Goal: Information Seeking & Learning: Learn about a topic

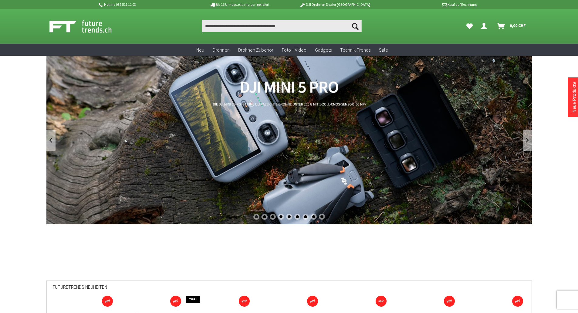
click at [135, 6] on p "Hotline 032 511 11 03" at bounding box center [145, 4] width 95 height 7
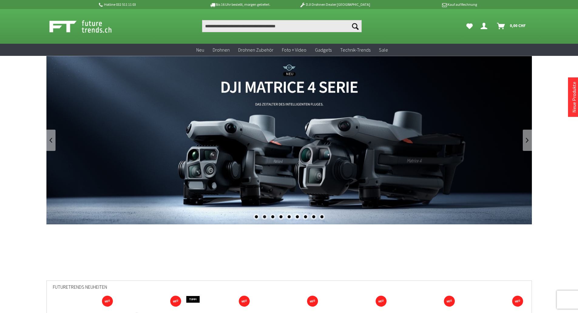
click at [119, 4] on p "Hotline 032 511 11 03" at bounding box center [145, 4] width 95 height 7
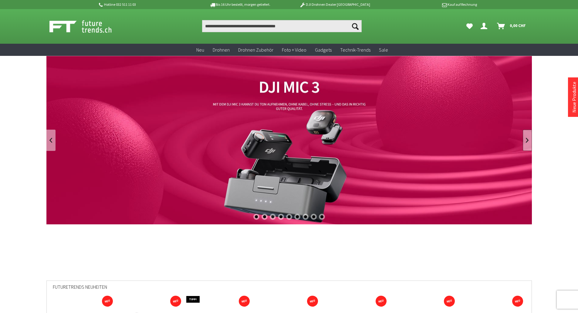
click at [523, 139] on link at bounding box center [526, 139] width 9 height 21
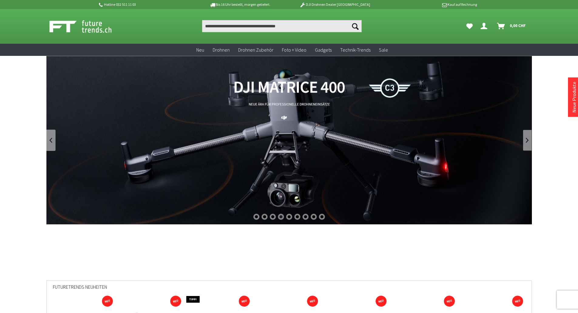
click at [530, 136] on link at bounding box center [526, 139] width 9 height 21
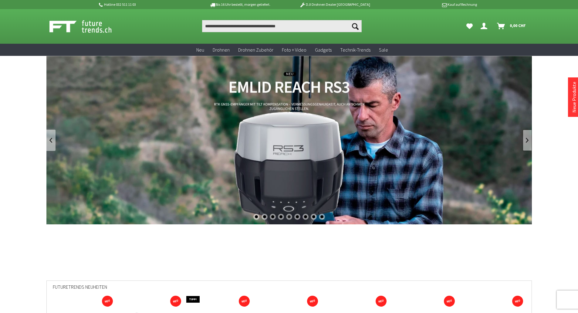
click at [530, 136] on link at bounding box center [526, 139] width 9 height 21
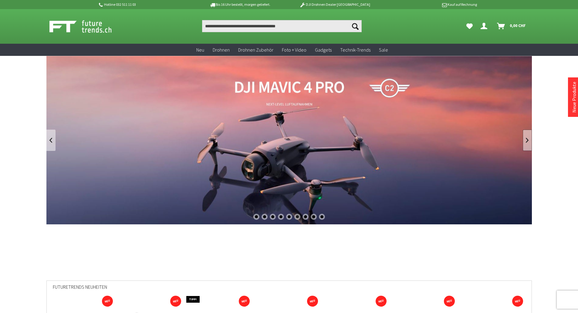
click at [530, 136] on link at bounding box center [526, 139] width 9 height 21
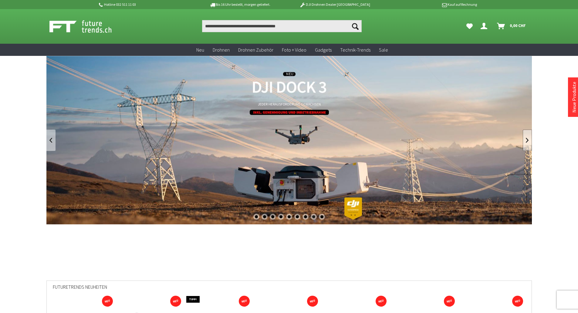
click at [528, 141] on link at bounding box center [526, 139] width 9 height 21
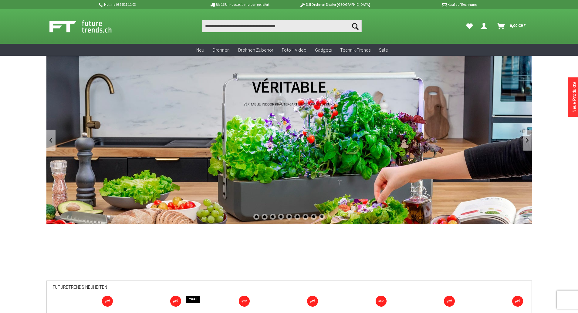
click at [527, 140] on link at bounding box center [526, 139] width 9 height 21
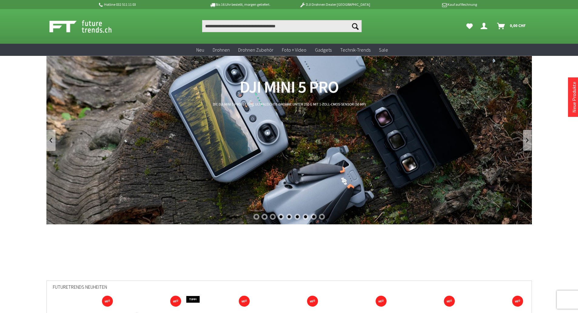
click at [522, 139] on link at bounding box center [526, 139] width 9 height 21
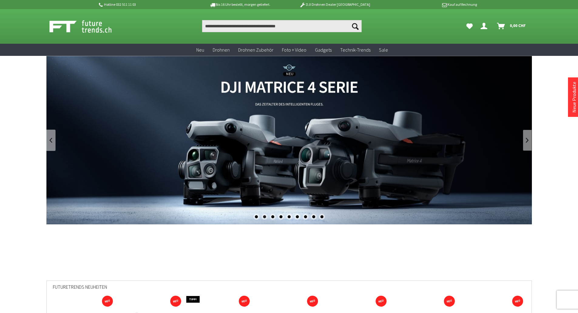
click at [523, 138] on link at bounding box center [526, 139] width 9 height 21
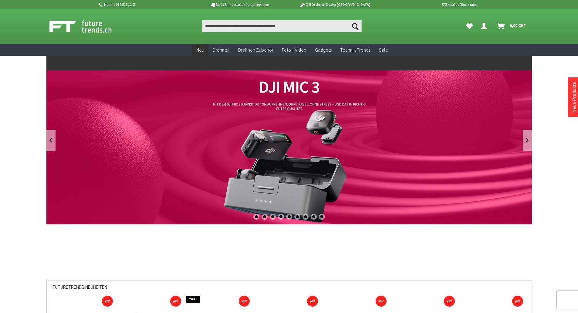
click at [199, 55] on div "Zur Kategorie Neu" at bounding box center [288, 62] width 485 height 15
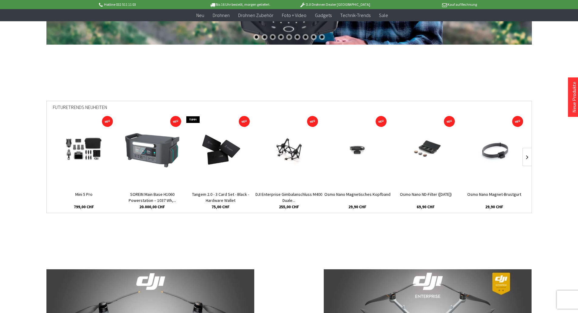
scroll to position [182, 0]
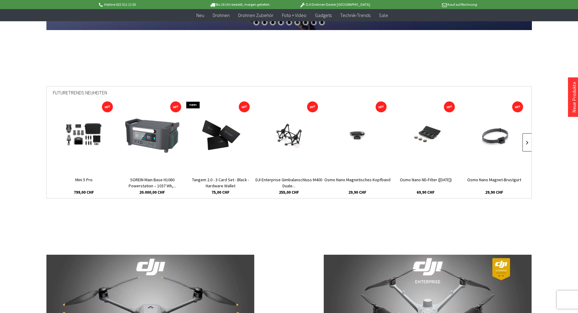
click at [526, 140] on link at bounding box center [526, 142] width 9 height 18
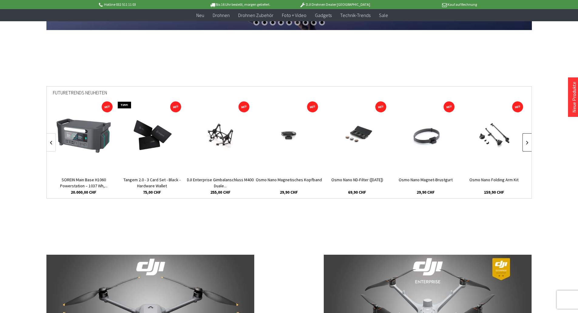
click at [523, 141] on link at bounding box center [526, 142] width 9 height 18
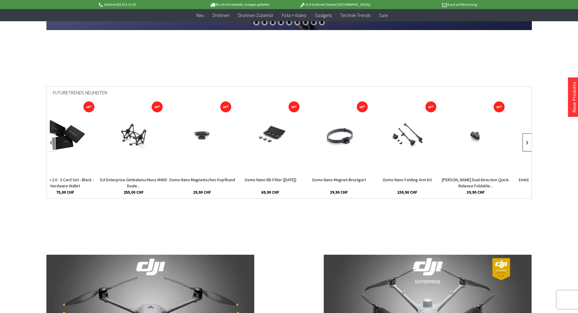
click at [523, 141] on link at bounding box center [526, 142] width 9 height 18
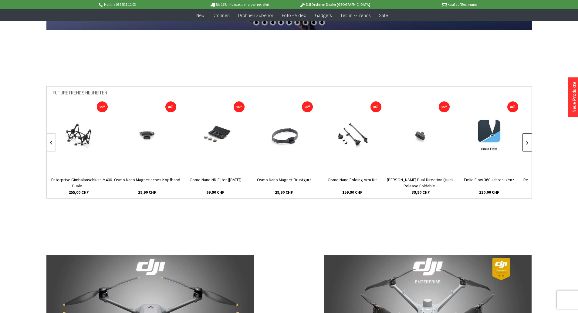
click at [523, 140] on link at bounding box center [526, 142] width 9 height 18
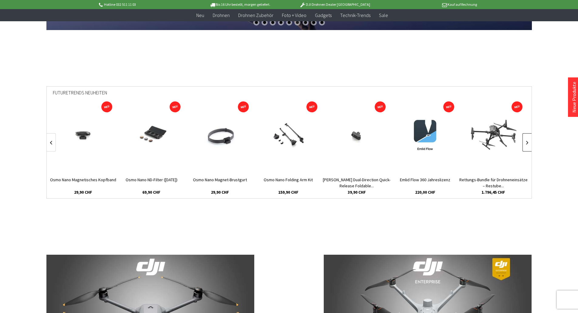
click at [523, 140] on link at bounding box center [526, 142] width 9 height 18
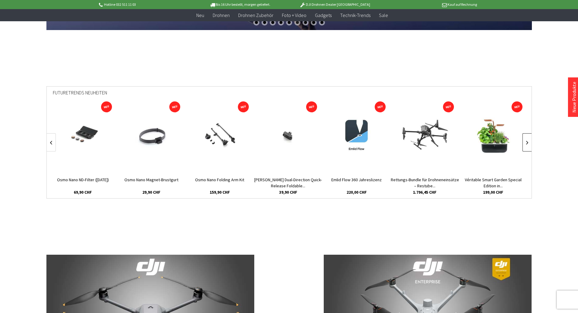
click at [523, 140] on link at bounding box center [526, 142] width 9 height 18
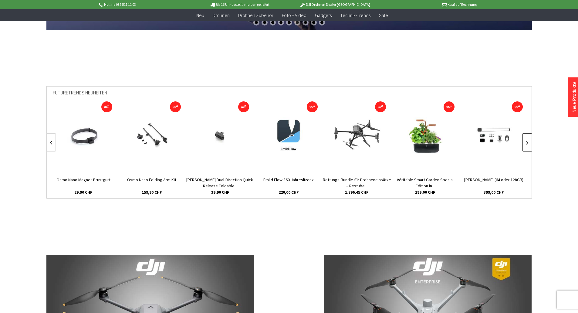
scroll to position [0, 411]
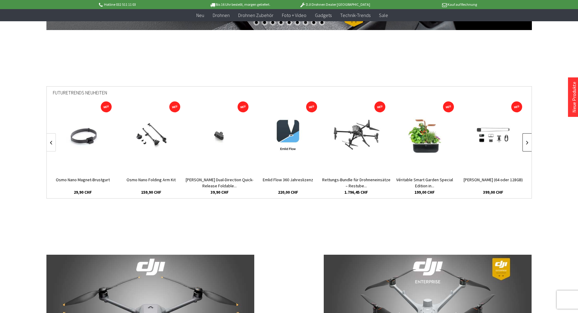
click at [523, 140] on link at bounding box center [526, 142] width 9 height 18
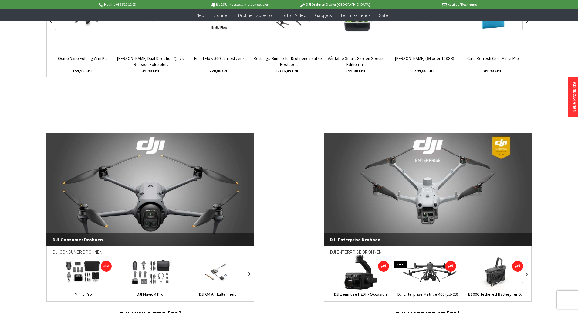
scroll to position [364, 0]
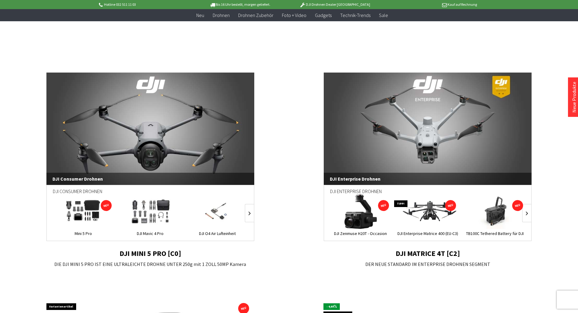
click at [175, 139] on link "DJI Consumer Drohnen" at bounding box center [150, 128] width 208 height 112
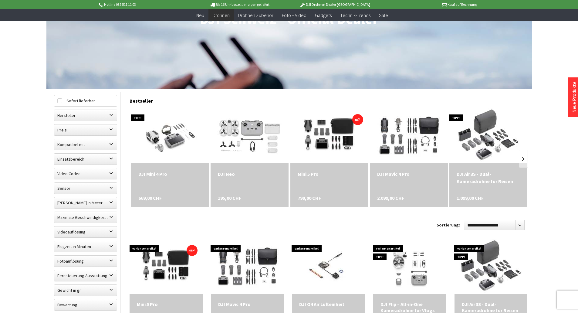
scroll to position [121, 0]
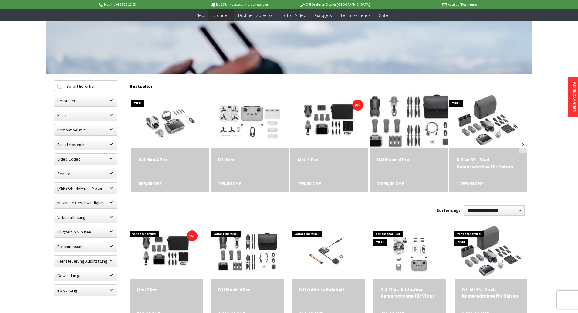
click at [407, 142] on img at bounding box center [408, 121] width 102 height 76
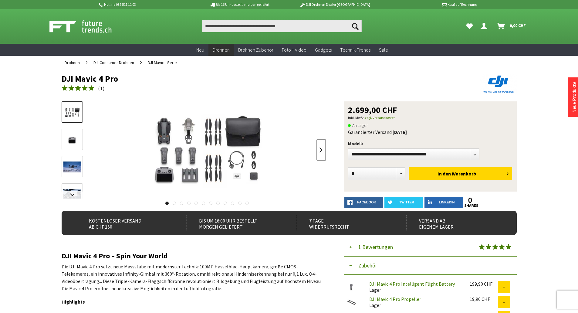
click at [324, 153] on link at bounding box center [320, 149] width 9 height 21
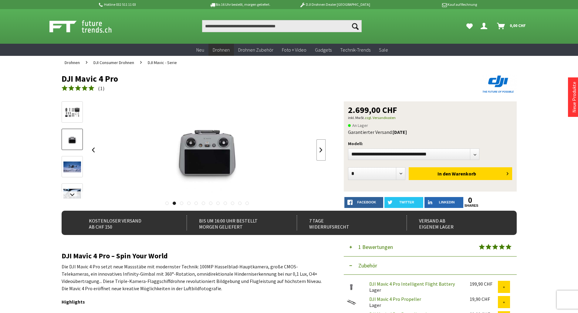
click at [323, 153] on link at bounding box center [320, 149] width 9 height 21
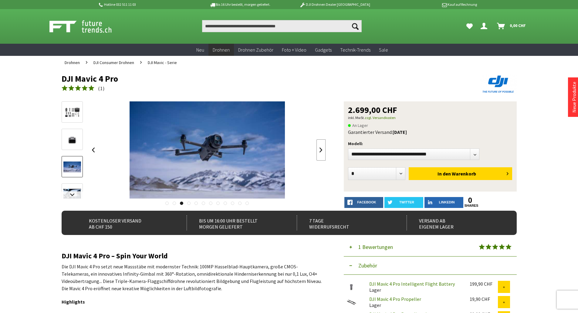
click at [323, 153] on link at bounding box center [320, 149] width 9 height 21
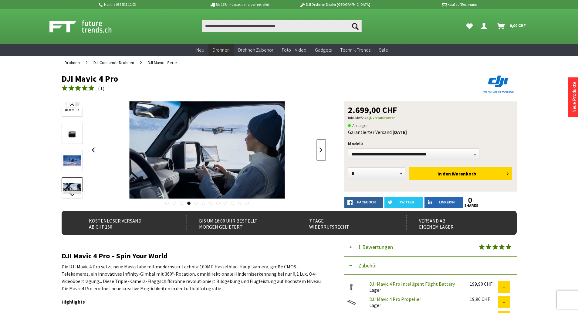
click at [323, 153] on link at bounding box center [320, 149] width 9 height 21
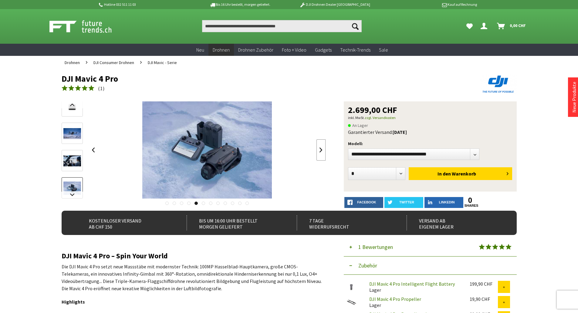
click at [323, 153] on link at bounding box center [320, 149] width 9 height 21
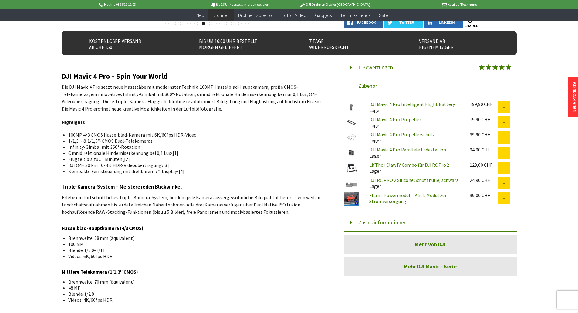
scroll to position [182, 0]
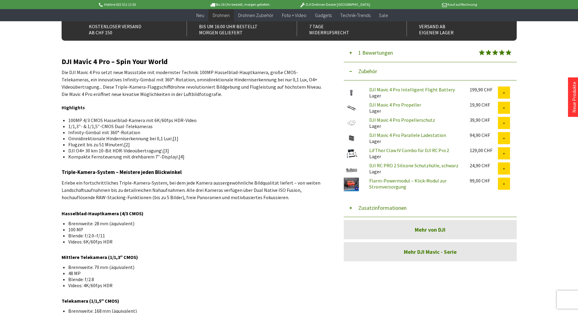
click at [375, 206] on button "Zusatzinformationen" at bounding box center [429, 208] width 173 height 18
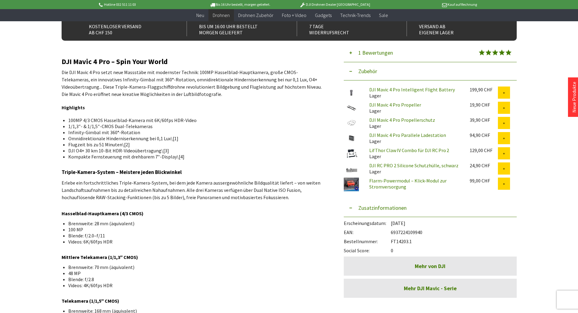
click at [387, 186] on link "Flarm-Powermodul – Klick-Modul zur Stromversorgung" at bounding box center [407, 183] width 77 height 12
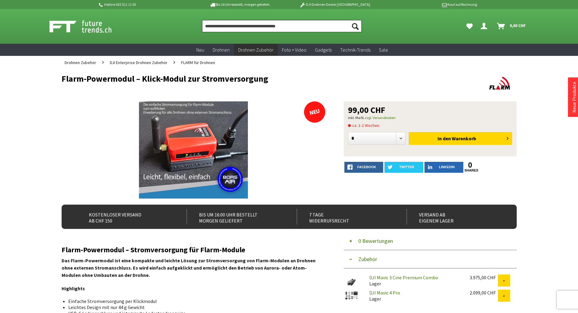
click at [233, 26] on input "Produkt, Marke, Kategorie, EAN, Artikelnummer…" at bounding box center [281, 26] width 159 height 12
type input "*"
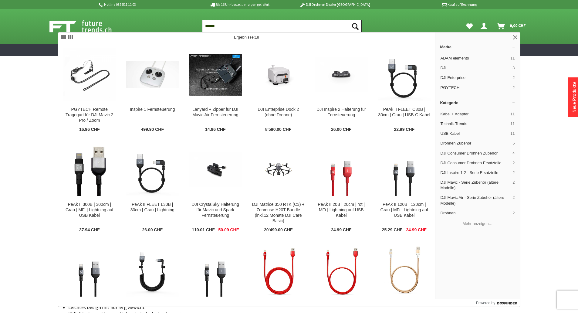
click at [234, 27] on input "*****" at bounding box center [281, 26] width 159 height 12
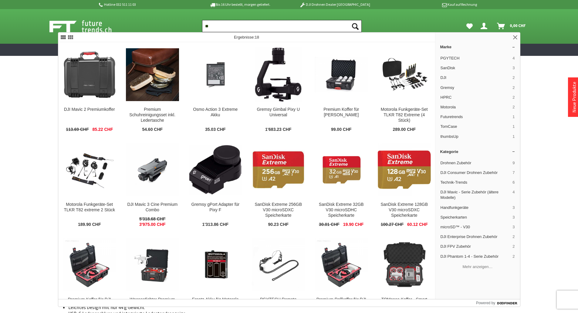
type input "*"
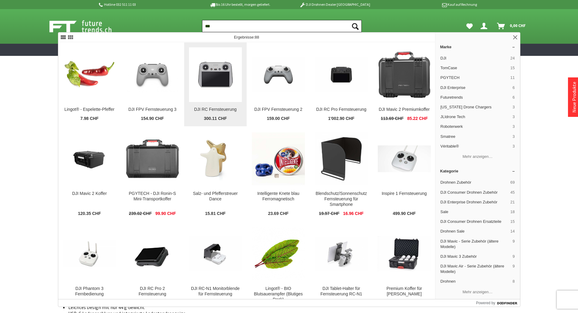
type input "***"
click at [216, 78] on img at bounding box center [215, 74] width 53 height 53
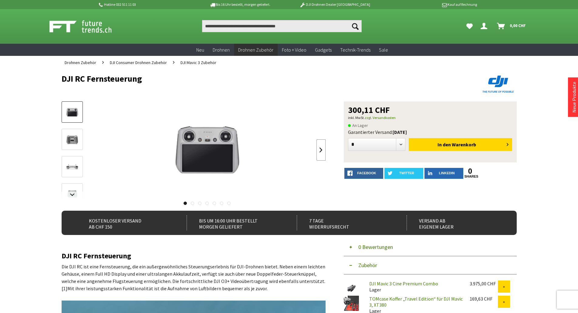
click at [318, 146] on link at bounding box center [320, 149] width 9 height 21
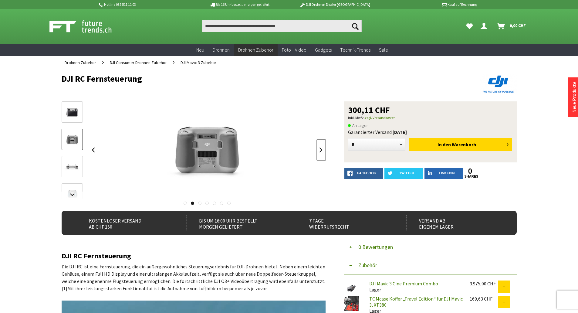
click at [318, 146] on link at bounding box center [320, 149] width 9 height 21
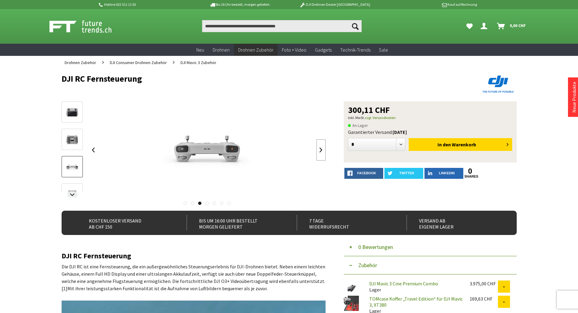
click at [318, 146] on link at bounding box center [320, 149] width 9 height 21
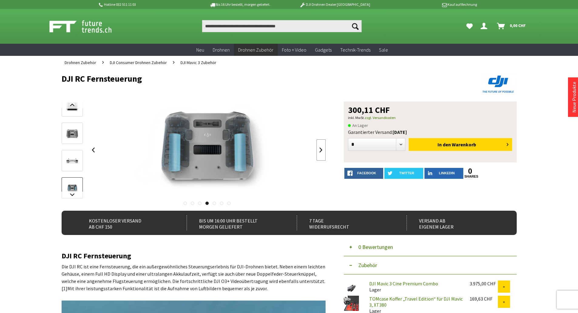
click at [318, 146] on link at bounding box center [320, 149] width 9 height 21
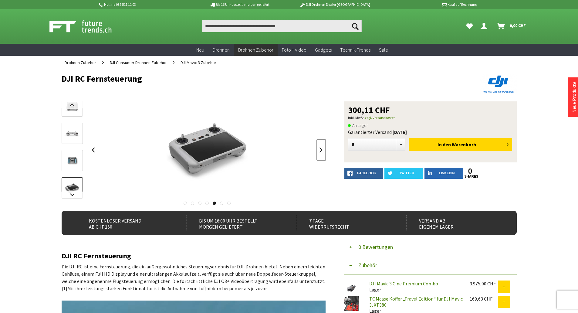
click at [318, 146] on link at bounding box center [320, 149] width 9 height 21
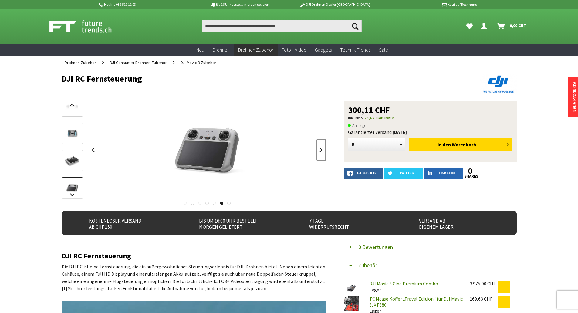
click at [318, 146] on link at bounding box center [320, 149] width 9 height 21
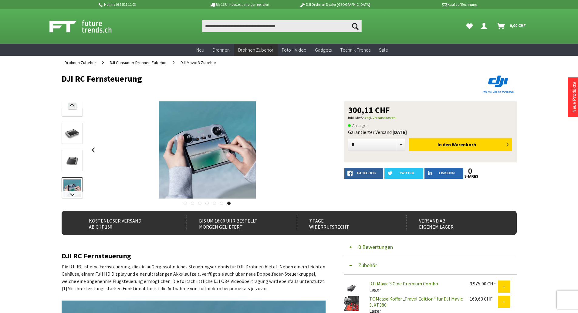
click at [318, 146] on div at bounding box center [207, 149] width 237 height 97
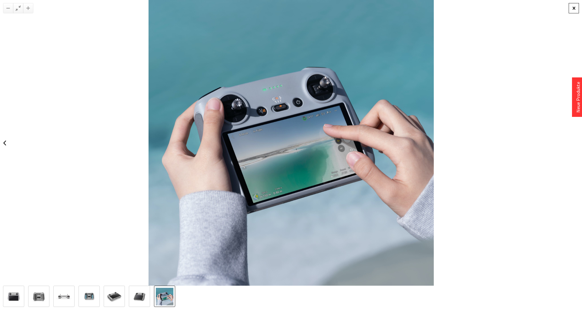
click at [577, 8] on div at bounding box center [574, 8] width 10 height 10
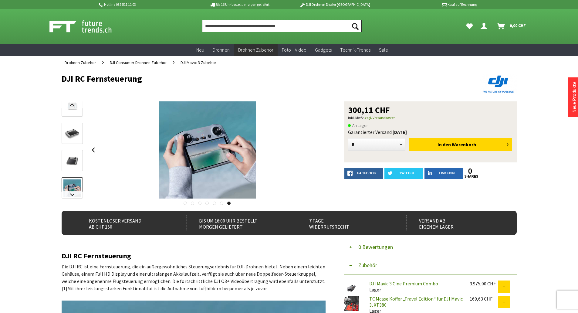
click at [285, 28] on input "Produkt, Marke, Kategorie, EAN, Artikelnummer…" at bounding box center [281, 26] width 159 height 12
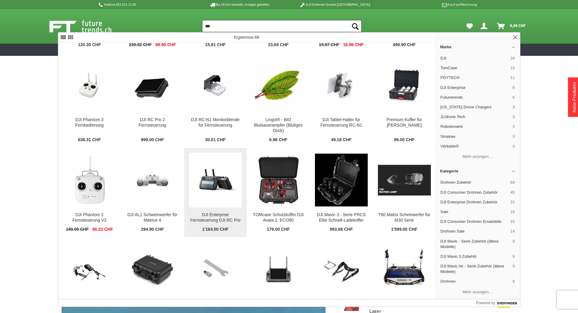
scroll to position [182, 0]
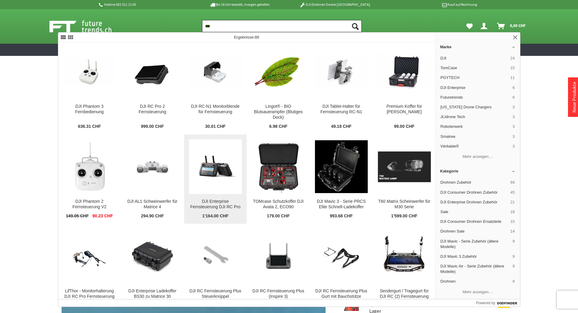
type input "***"
click at [228, 182] on img at bounding box center [215, 166] width 53 height 33
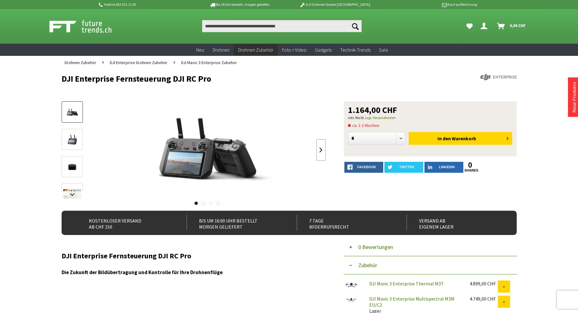
click at [319, 146] on link at bounding box center [320, 149] width 9 height 21
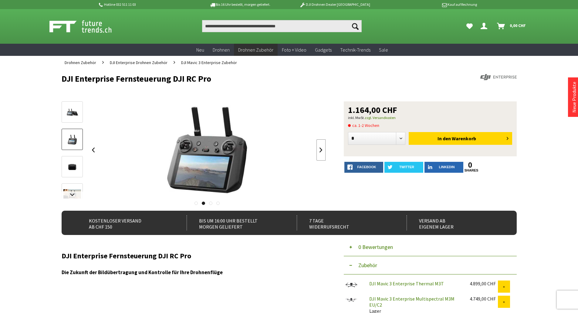
click at [318, 146] on link at bounding box center [320, 149] width 9 height 21
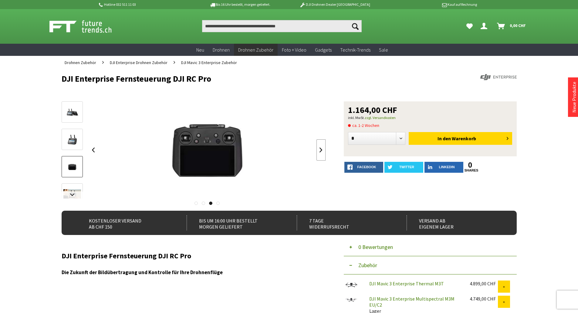
click at [318, 145] on link at bounding box center [320, 149] width 9 height 21
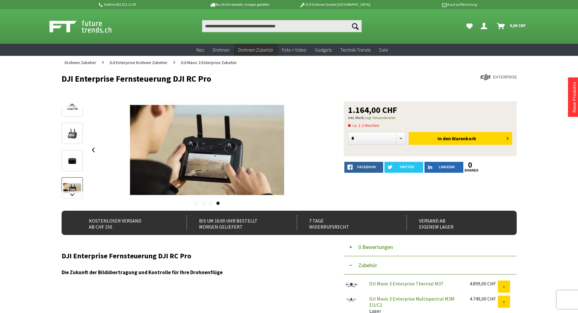
click at [318, 144] on div at bounding box center [207, 149] width 237 height 97
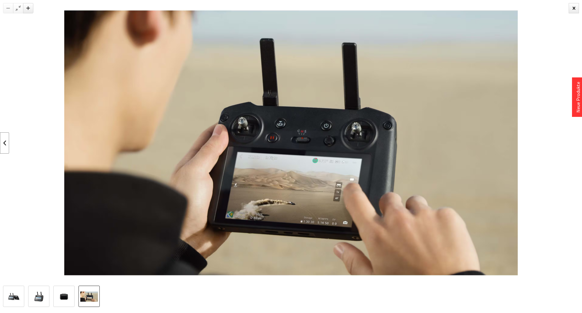
click at [7, 144] on link at bounding box center [4, 142] width 9 height 21
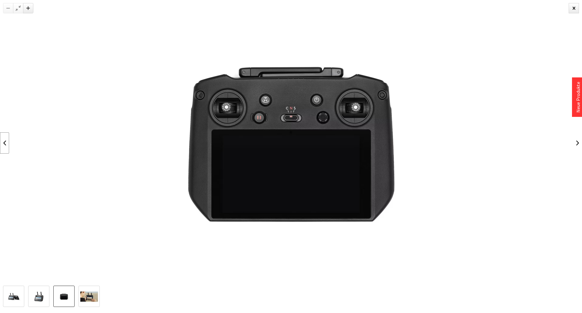
click at [3, 145] on link at bounding box center [4, 142] width 9 height 21
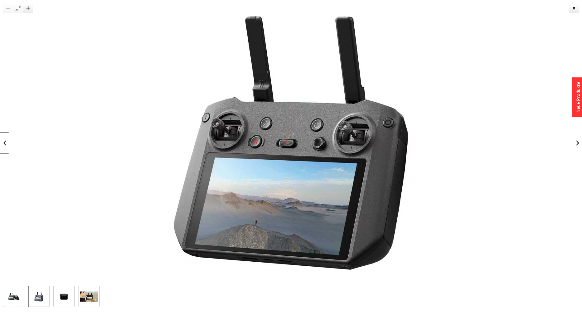
click at [3, 145] on link at bounding box center [4, 142] width 9 height 21
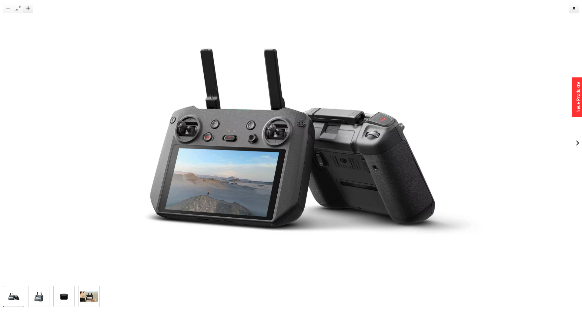
click at [3, 145] on div at bounding box center [291, 142] width 582 height 285
click at [571, 9] on div at bounding box center [574, 8] width 10 height 10
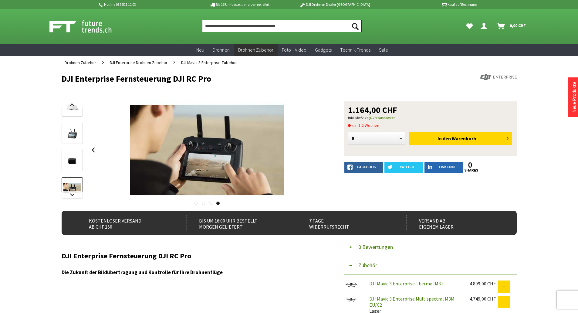
click at [244, 27] on input "Produkt, Marke, Kategorie, EAN, Artikelnummer…" at bounding box center [281, 26] width 159 height 12
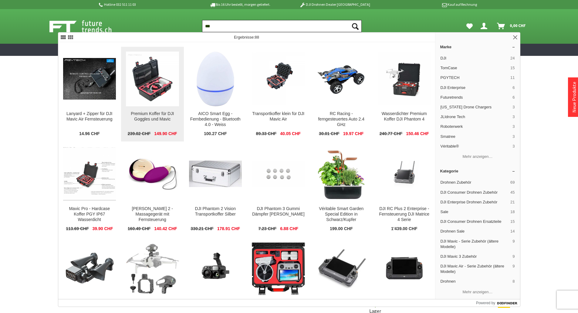
scroll to position [688, 0]
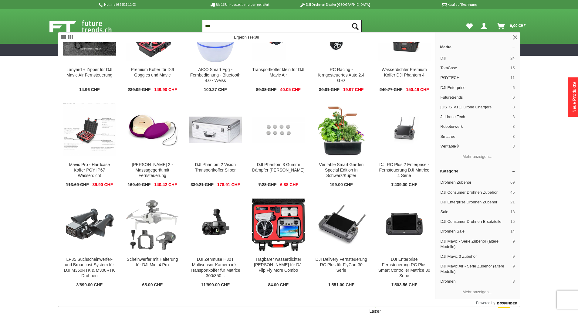
click at [234, 30] on input "***" at bounding box center [281, 26] width 159 height 12
type input "*"
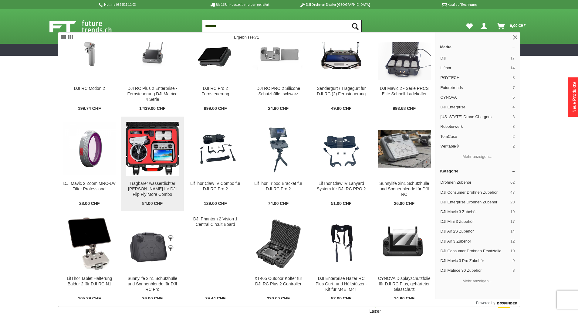
scroll to position [243, 0]
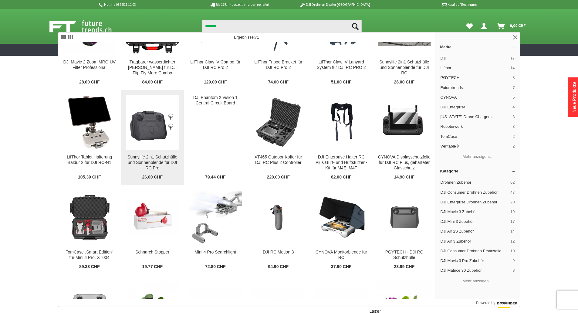
click at [141, 149] on img at bounding box center [152, 122] width 53 height 53
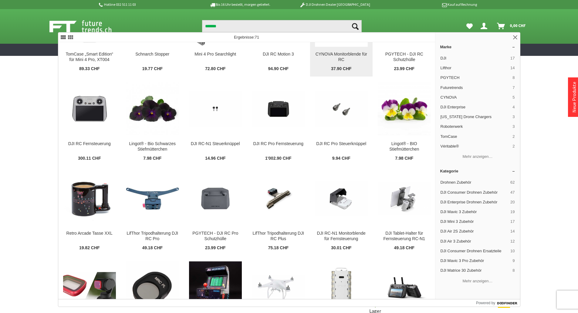
scroll to position [485, 0]
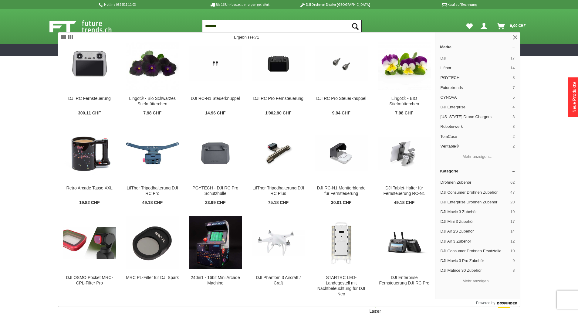
click at [239, 30] on input "*******" at bounding box center [281, 26] width 159 height 12
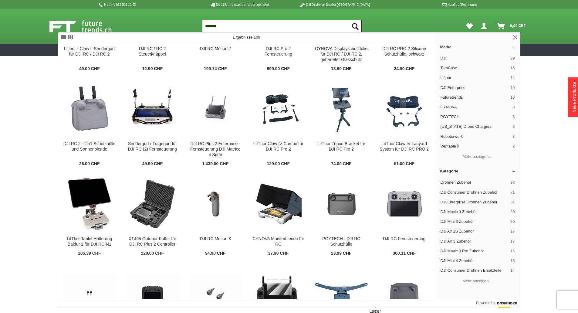
scroll to position [0, 0]
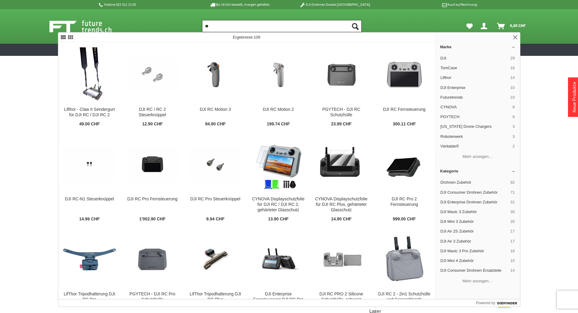
type input "*"
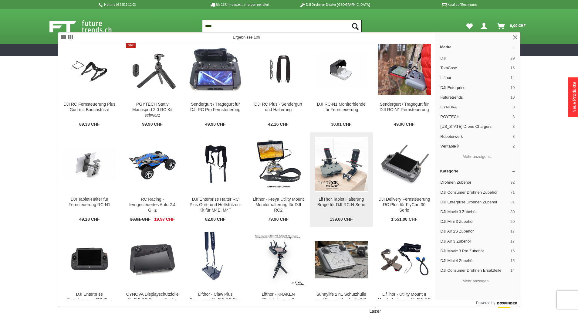
scroll to position [506, 0]
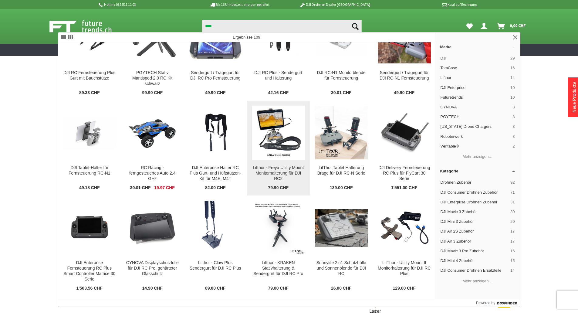
click at [289, 160] on img at bounding box center [277, 132] width 47 height 55
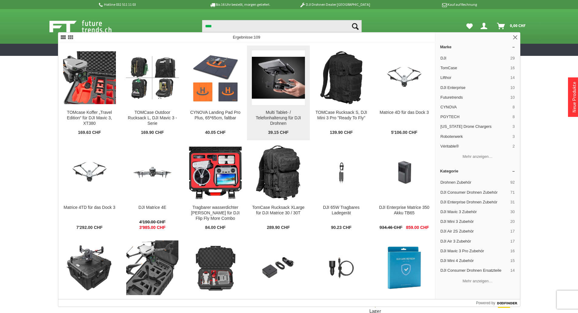
scroll to position [1355, 0]
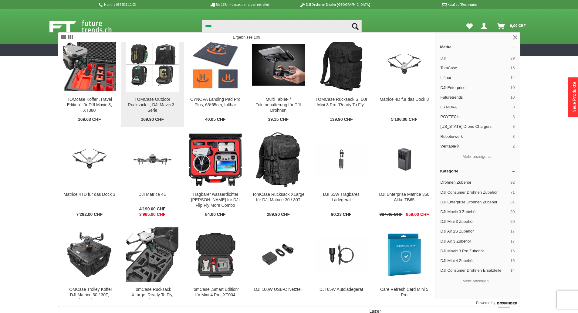
click at [165, 86] on img at bounding box center [152, 64] width 53 height 43
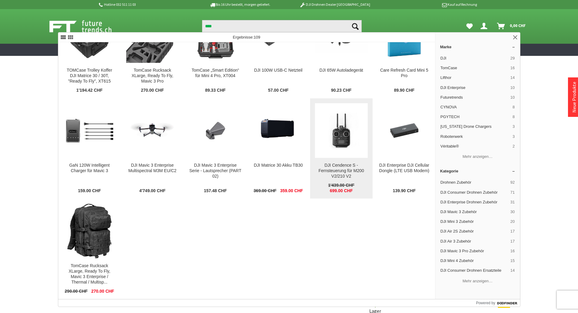
scroll to position [1658, 0]
click at [340, 157] on img at bounding box center [341, 130] width 53 height 53
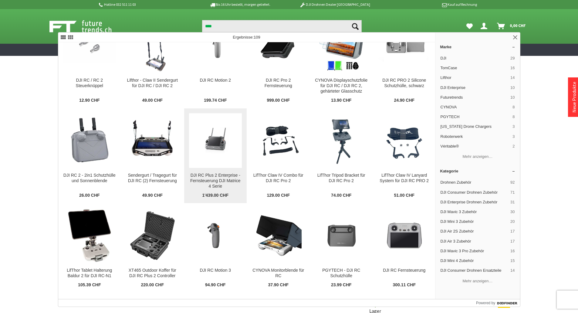
scroll to position [0, 0]
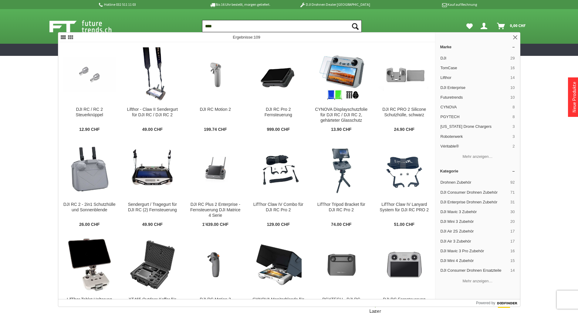
click at [241, 22] on input "****" at bounding box center [281, 26] width 159 height 12
type input "*"
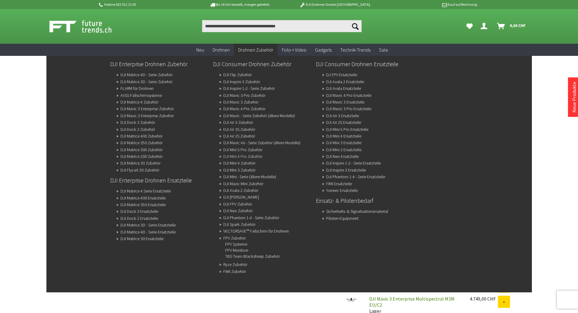
click at [255, 156] on link "DJI Mini 4 Pro Zubehör" at bounding box center [242, 156] width 39 height 8
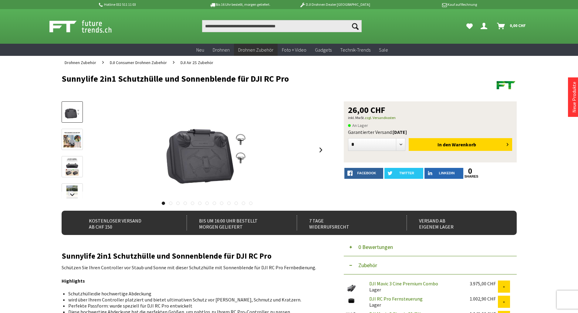
click at [313, 152] on div at bounding box center [207, 149] width 237 height 97
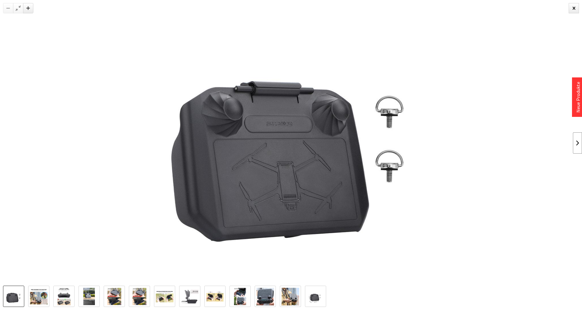
click at [577, 146] on link at bounding box center [577, 142] width 9 height 21
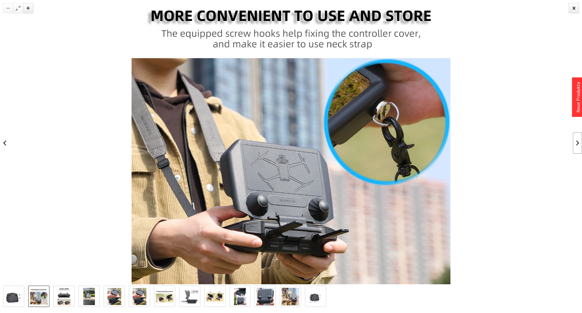
click at [577, 146] on link at bounding box center [577, 142] width 9 height 21
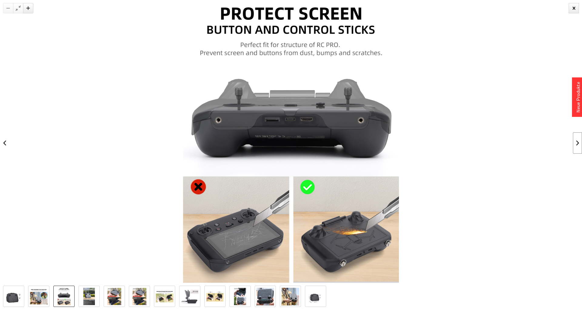
click at [577, 146] on link at bounding box center [577, 142] width 9 height 21
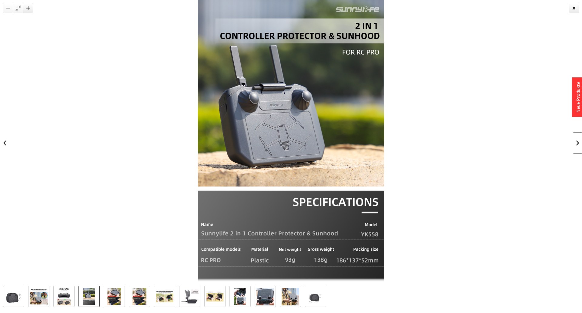
click at [577, 146] on link at bounding box center [577, 142] width 9 height 21
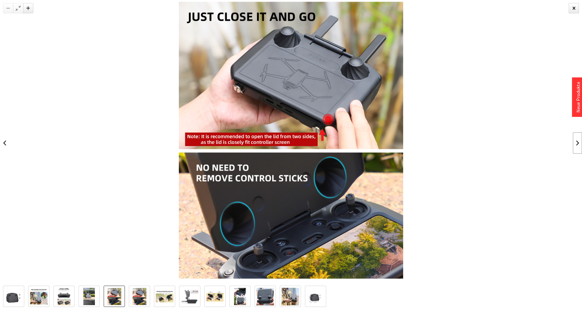
click at [577, 145] on link at bounding box center [577, 142] width 9 height 21
click at [574, 9] on div at bounding box center [574, 8] width 10 height 10
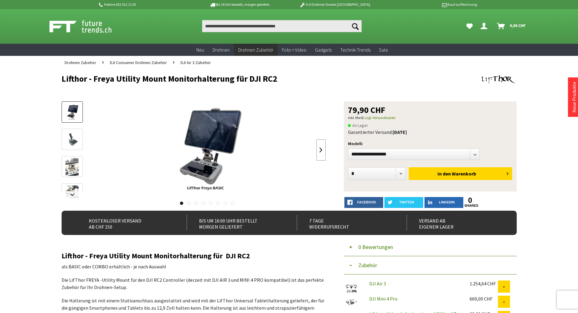
click at [323, 149] on link at bounding box center [320, 149] width 9 height 21
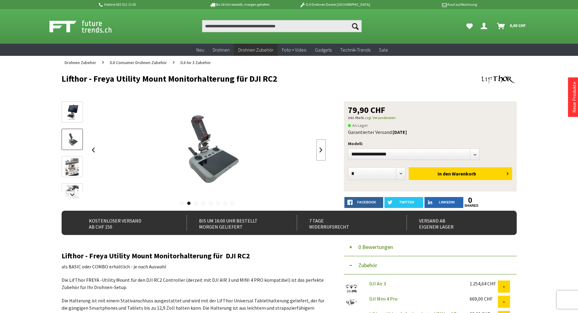
click at [322, 149] on link at bounding box center [320, 149] width 9 height 21
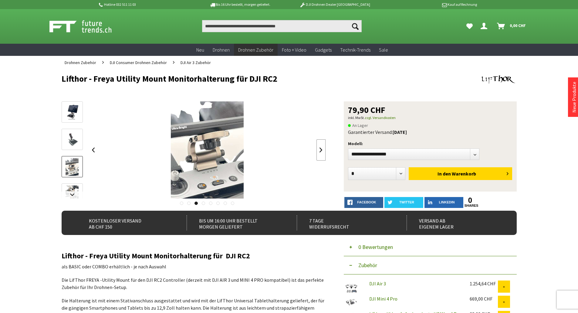
click at [322, 149] on link at bounding box center [320, 149] width 9 height 21
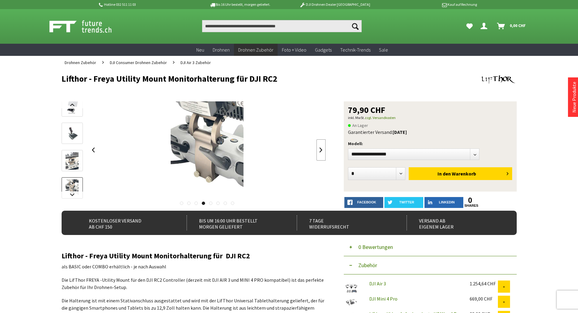
click at [322, 149] on link at bounding box center [320, 149] width 9 height 21
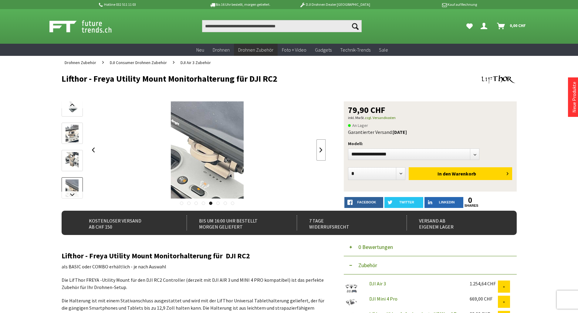
click at [322, 149] on link at bounding box center [320, 149] width 9 height 21
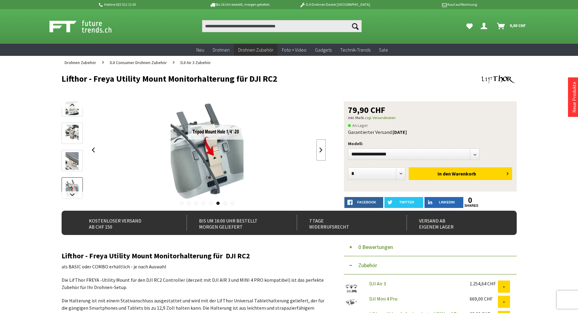
click at [322, 149] on link at bounding box center [320, 149] width 9 height 21
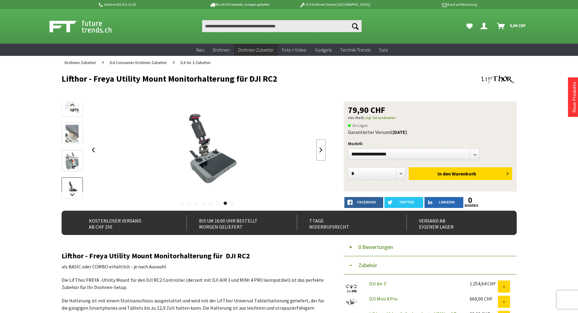
click at [322, 149] on link at bounding box center [320, 149] width 9 height 21
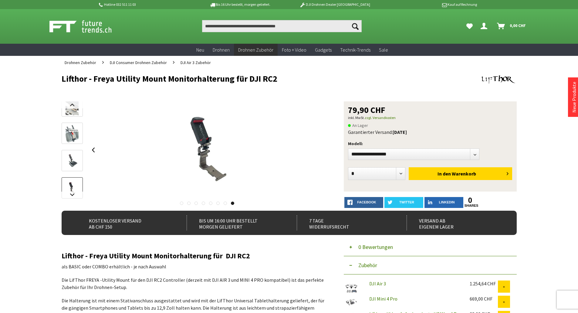
click at [322, 149] on div at bounding box center [207, 149] width 237 height 97
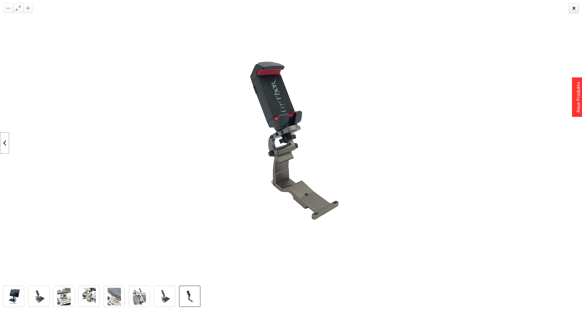
click at [8, 142] on link at bounding box center [4, 142] width 9 height 21
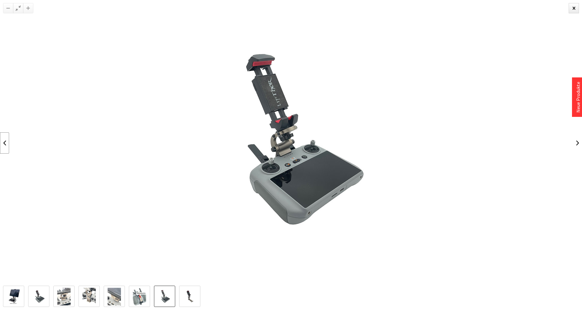
click at [8, 141] on link at bounding box center [4, 142] width 9 height 21
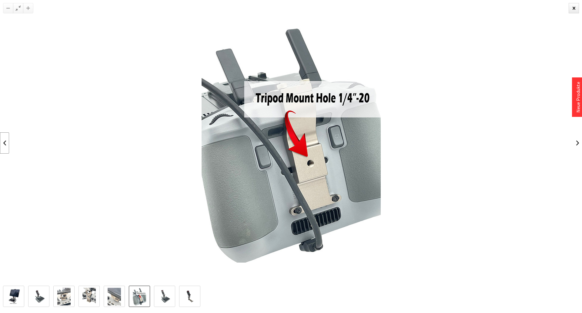
click at [8, 140] on link at bounding box center [4, 142] width 9 height 21
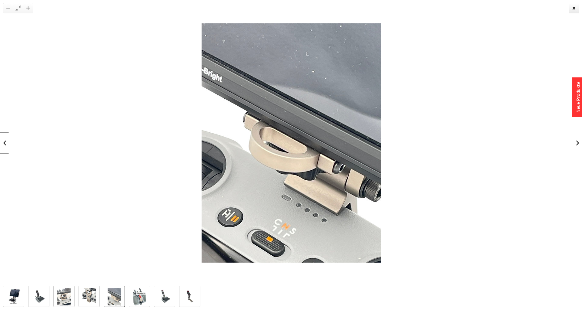
click at [8, 140] on link at bounding box center [4, 142] width 9 height 21
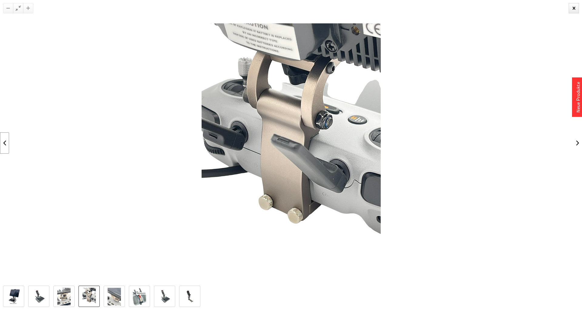
click at [5, 139] on link at bounding box center [4, 142] width 9 height 21
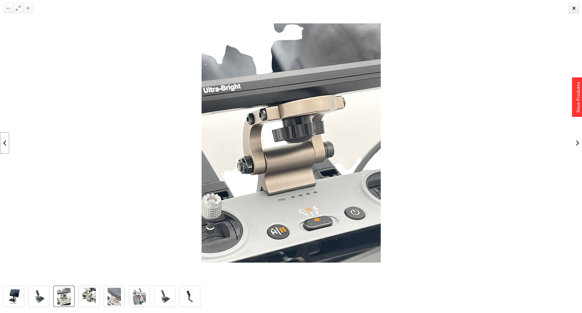
click at [3, 140] on link at bounding box center [4, 142] width 9 height 21
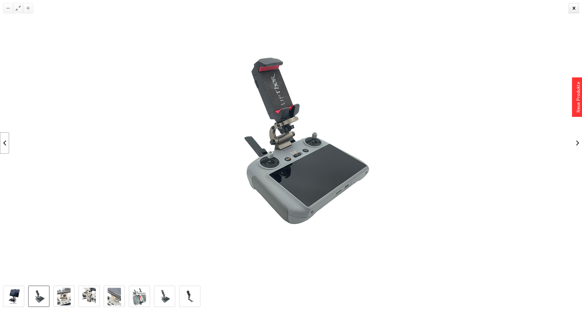
click at [2, 138] on link at bounding box center [4, 142] width 9 height 21
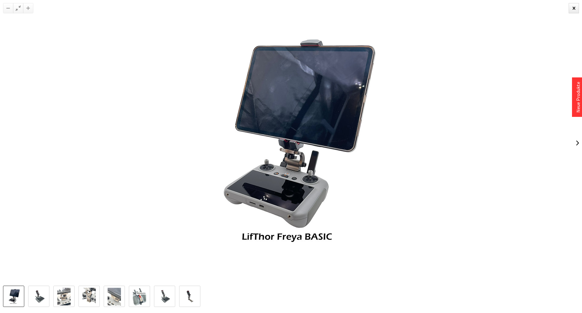
click at [2, 138] on div at bounding box center [291, 142] width 582 height 285
click at [574, 11] on div at bounding box center [574, 8] width 10 height 10
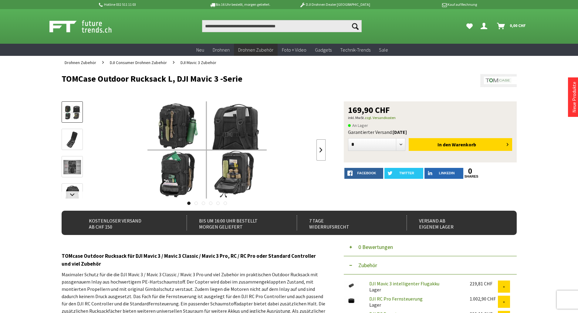
click at [319, 144] on link at bounding box center [320, 149] width 9 height 21
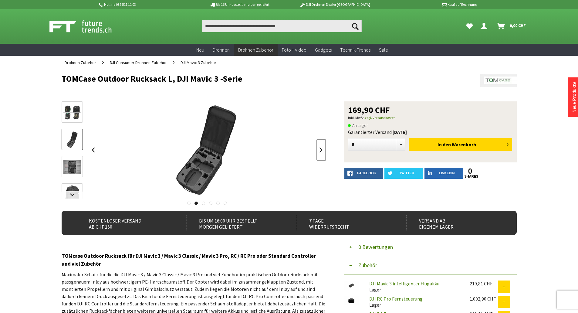
click at [319, 144] on link at bounding box center [320, 149] width 9 height 21
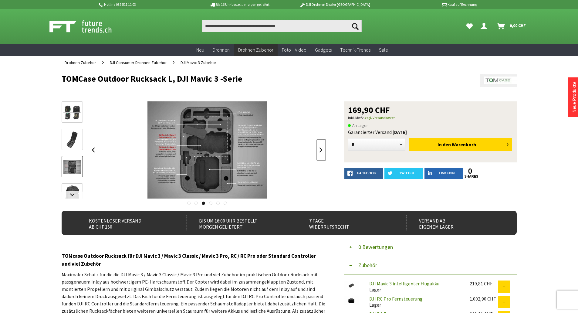
click at [319, 144] on link at bounding box center [320, 149] width 9 height 21
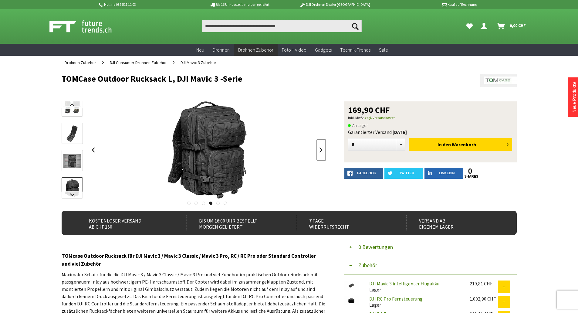
click at [319, 144] on link at bounding box center [320, 149] width 9 height 21
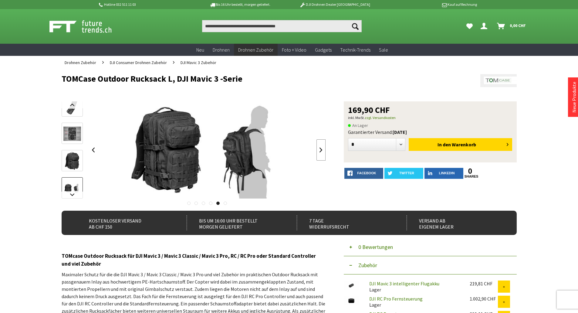
click at [319, 144] on link at bounding box center [320, 149] width 9 height 21
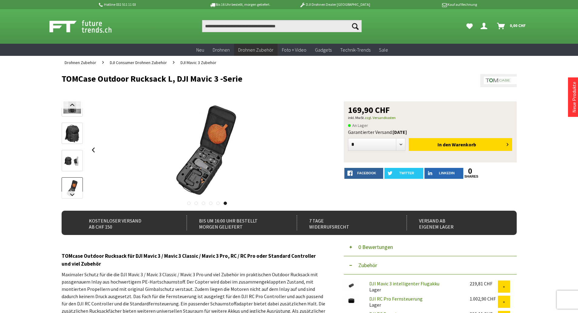
click at [319, 145] on div at bounding box center [207, 149] width 237 height 97
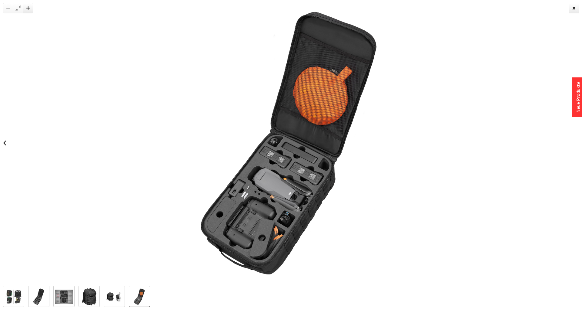
click at [12, 134] on div at bounding box center [291, 142] width 582 height 285
drag, startPoint x: 11, startPoint y: 135, endPoint x: 7, endPoint y: 136, distance: 4.3
click at [7, 136] on div at bounding box center [291, 142] width 582 height 285
click at [7, 136] on link at bounding box center [4, 142] width 9 height 21
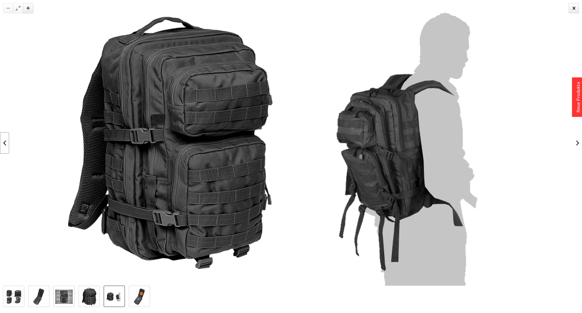
click at [7, 136] on link at bounding box center [4, 142] width 9 height 21
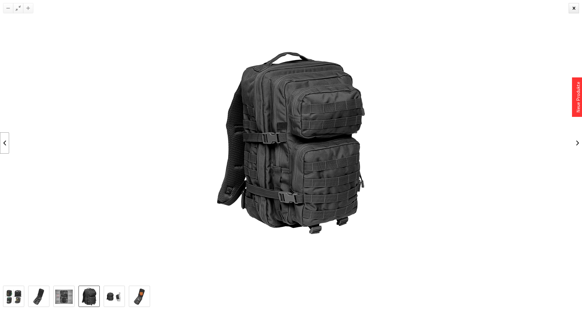
click at [7, 136] on link at bounding box center [4, 142] width 9 height 21
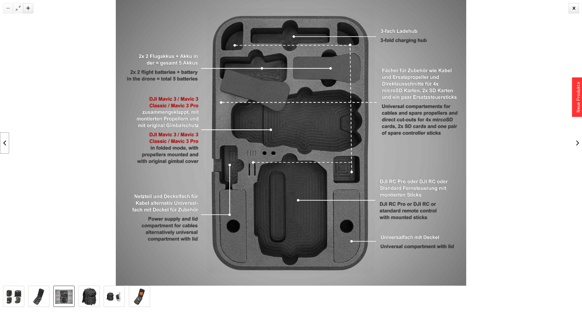
click at [7, 136] on link at bounding box center [4, 142] width 9 height 21
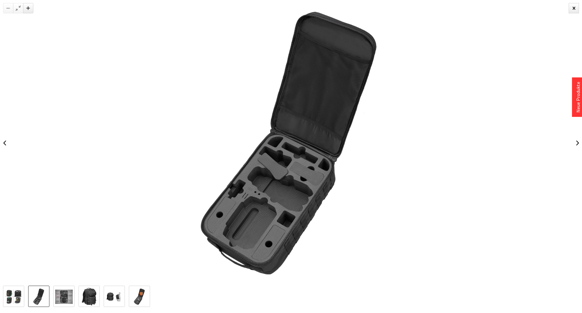
click at [7, 137] on link at bounding box center [4, 142] width 9 height 21
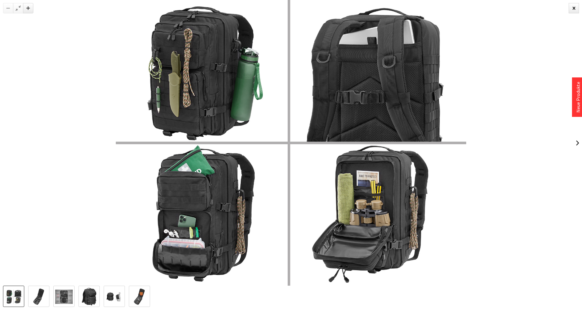
click at [6, 137] on div at bounding box center [291, 142] width 582 height 285
drag, startPoint x: 6, startPoint y: 137, endPoint x: 66, endPoint y: 116, distance: 64.1
click at [6, 138] on div at bounding box center [291, 142] width 582 height 285
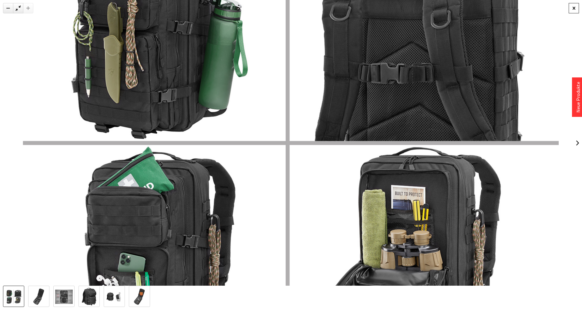
click at [570, 9] on div at bounding box center [574, 8] width 10 height 10
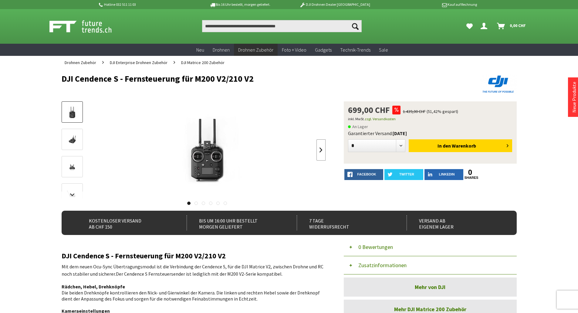
click at [322, 148] on link at bounding box center [320, 149] width 9 height 21
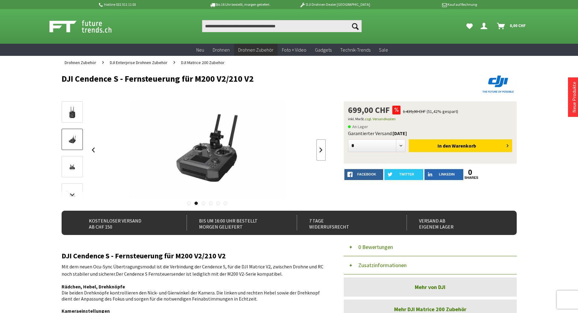
click at [322, 148] on link at bounding box center [320, 149] width 9 height 21
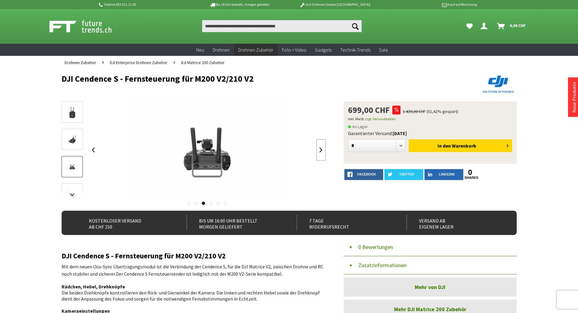
click at [322, 148] on link at bounding box center [320, 149] width 9 height 21
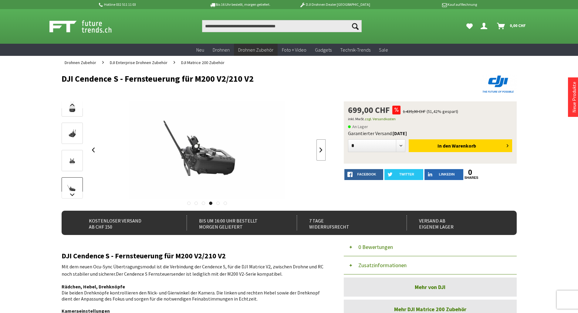
click at [322, 148] on link at bounding box center [320, 149] width 9 height 21
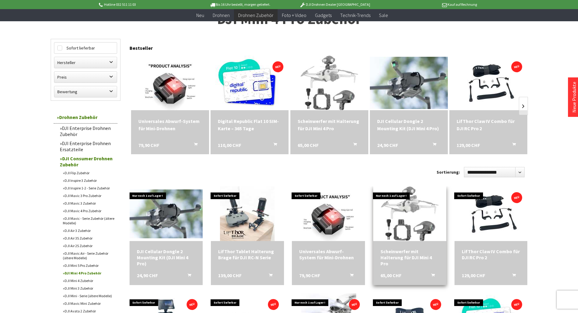
scroll to position [61, 0]
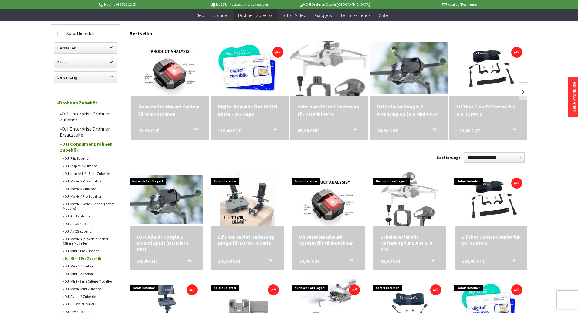
click at [335, 76] on img at bounding box center [329, 68] width 81 height 76
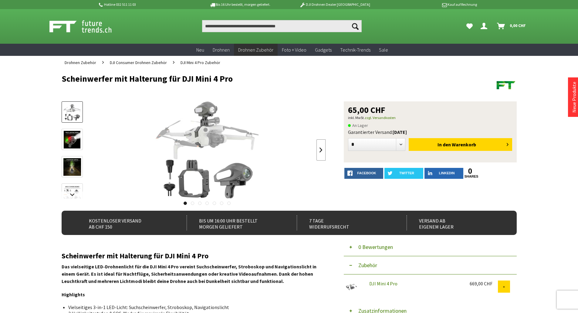
click at [321, 146] on link at bounding box center [320, 149] width 9 height 21
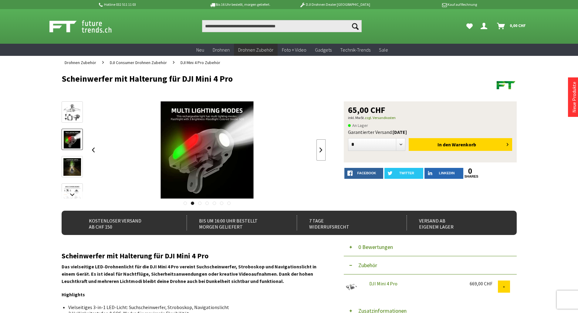
click at [321, 146] on link at bounding box center [320, 149] width 9 height 21
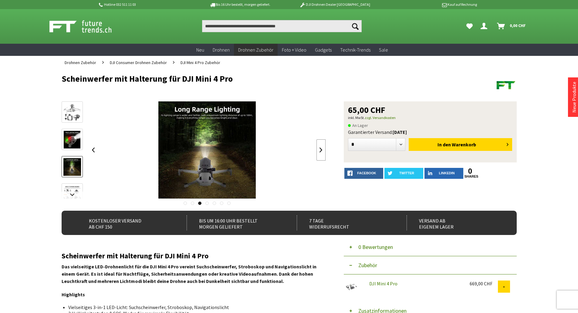
click at [320, 144] on link at bounding box center [320, 149] width 9 height 21
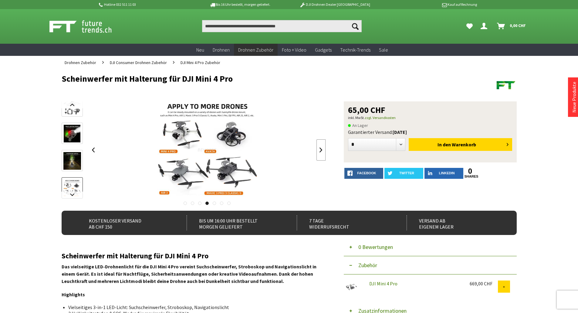
click at [320, 144] on link at bounding box center [320, 149] width 9 height 21
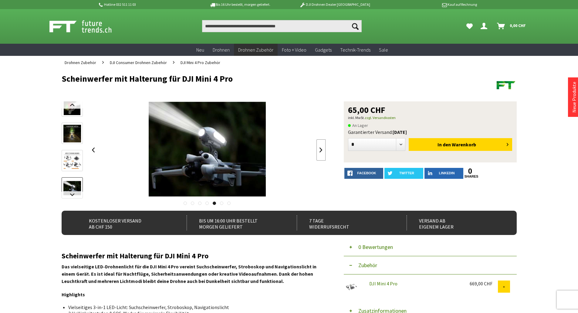
click at [320, 144] on link at bounding box center [320, 149] width 9 height 21
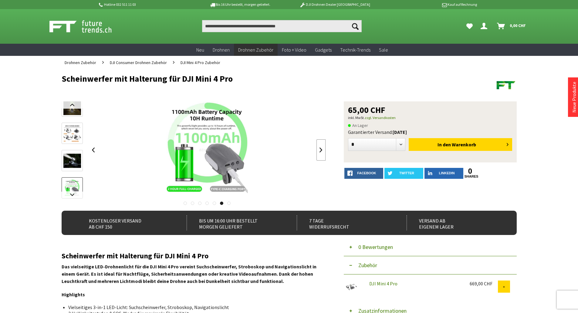
click at [318, 146] on link at bounding box center [320, 149] width 9 height 21
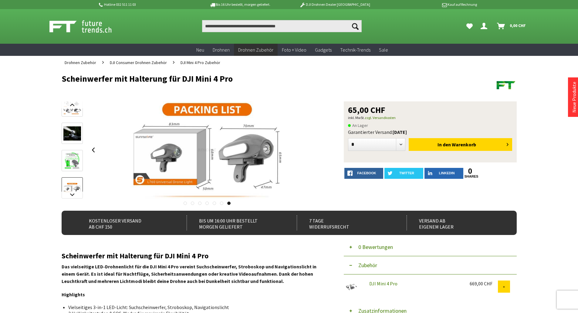
click at [318, 146] on div at bounding box center [207, 149] width 237 height 97
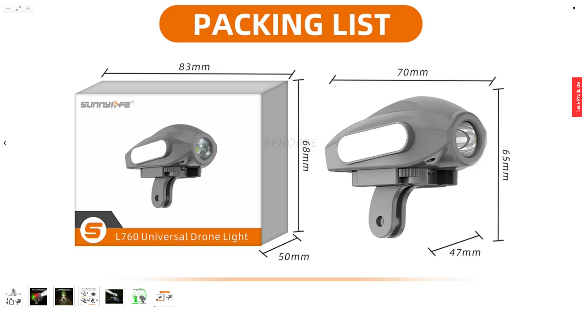
click at [577, 10] on div at bounding box center [574, 8] width 10 height 10
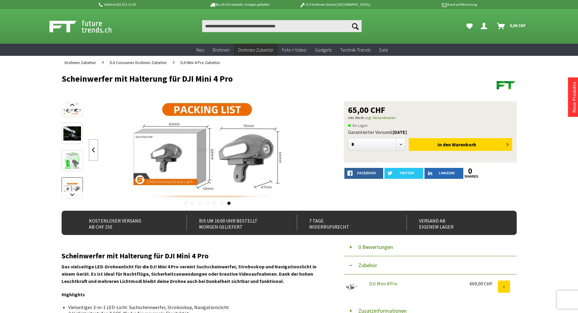
drag, startPoint x: 96, startPoint y: 147, endPoint x: 95, endPoint y: 144, distance: 3.8
click at [96, 147] on link at bounding box center [93, 149] width 9 height 21
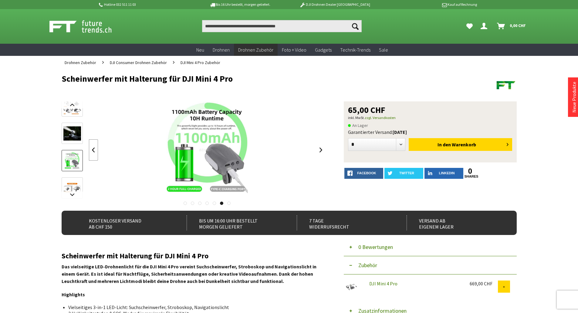
click at [95, 144] on link at bounding box center [93, 149] width 9 height 21
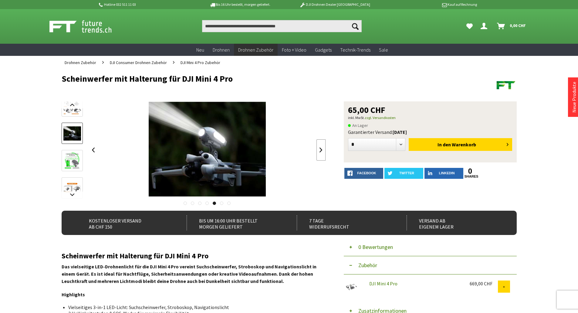
click at [318, 147] on link at bounding box center [320, 149] width 9 height 21
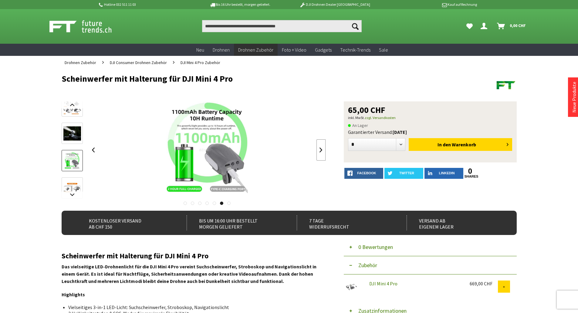
click at [323, 149] on link at bounding box center [320, 149] width 9 height 21
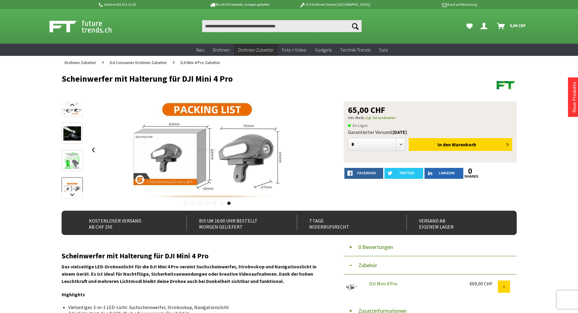
click at [323, 149] on div at bounding box center [207, 149] width 237 height 97
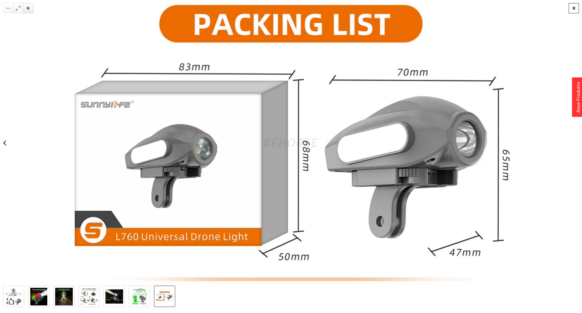
click at [571, 10] on div at bounding box center [574, 8] width 10 height 10
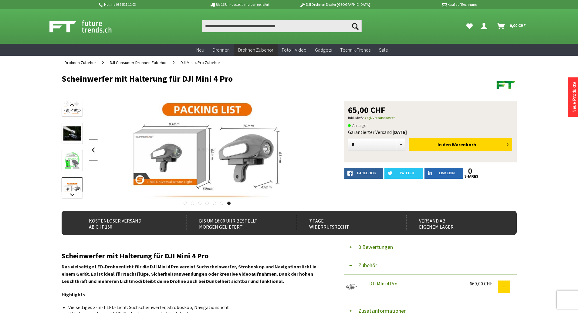
click at [90, 148] on link at bounding box center [93, 149] width 9 height 21
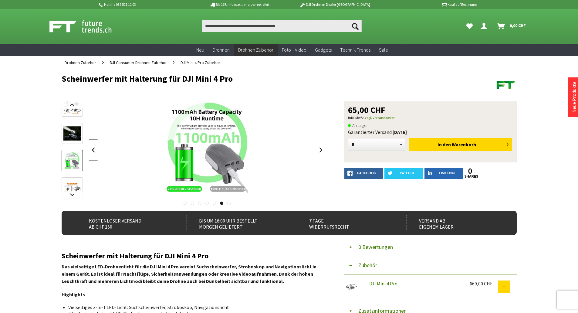
click at [90, 148] on link at bounding box center [93, 149] width 9 height 21
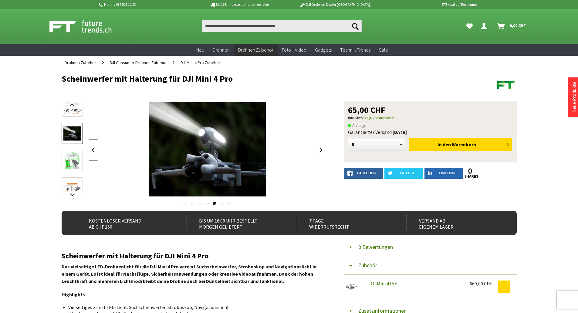
click at [90, 148] on link at bounding box center [93, 149] width 9 height 21
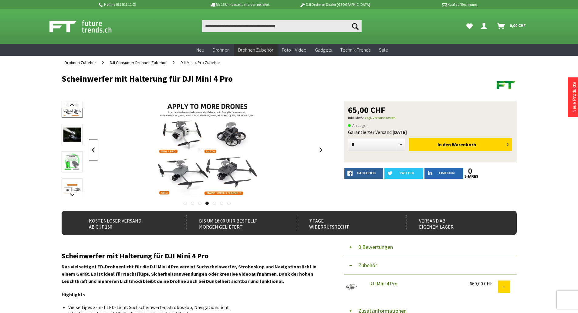
click at [90, 148] on link at bounding box center [93, 149] width 9 height 21
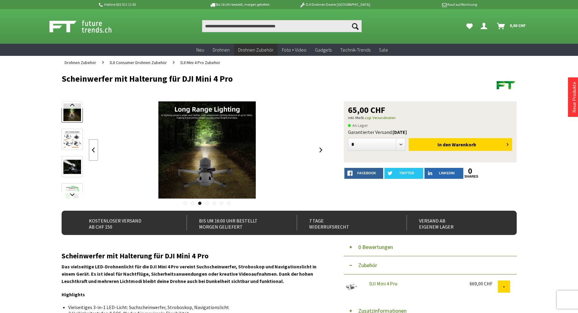
click at [90, 148] on link at bounding box center [93, 149] width 9 height 21
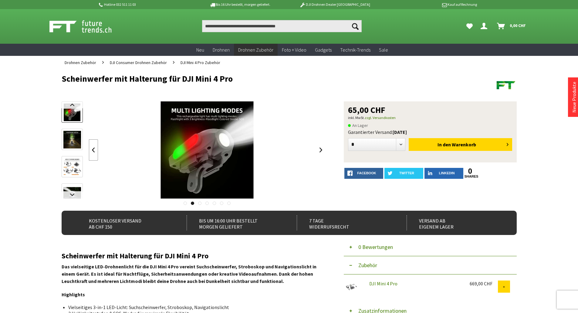
click at [90, 148] on link at bounding box center [93, 149] width 9 height 21
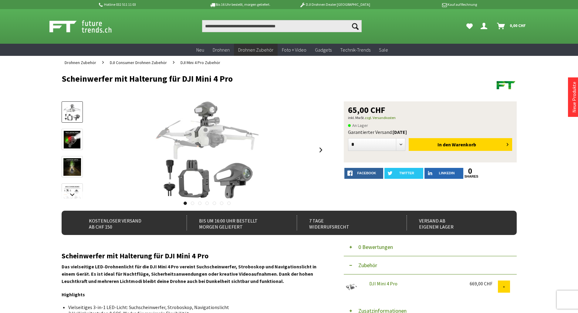
click at [90, 148] on div at bounding box center [207, 149] width 237 height 97
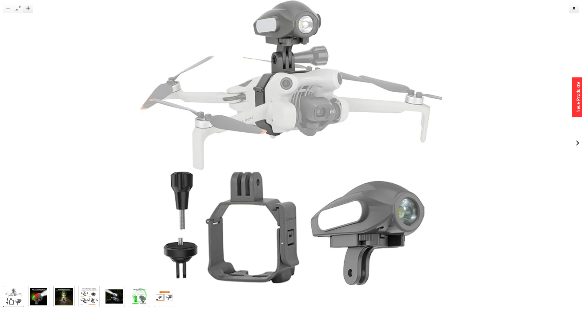
click at [568, 6] on div at bounding box center [291, 142] width 582 height 285
click at [573, 5] on div at bounding box center [574, 8] width 10 height 10
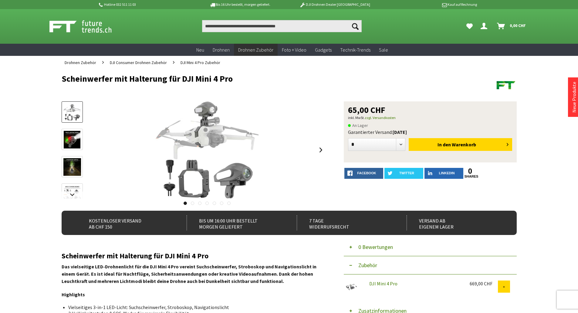
click at [202, 62] on span "DJI Mini 4 Pro Zubehör" at bounding box center [200, 62] width 40 height 5
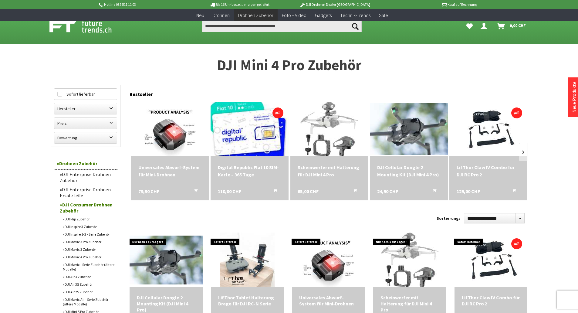
scroll to position [61, 0]
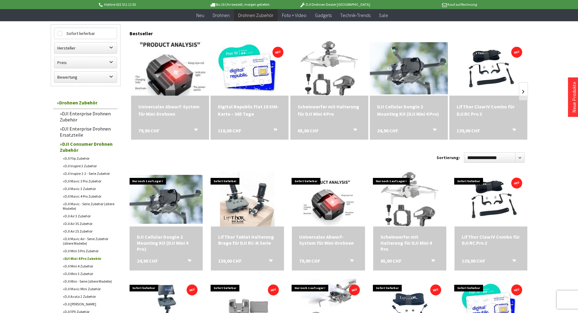
click at [179, 82] on img at bounding box center [170, 68] width 72 height 76
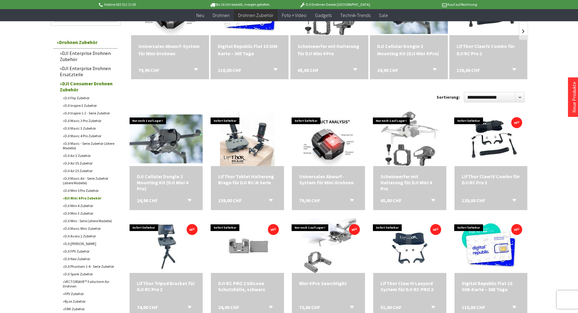
scroll to position [182, 0]
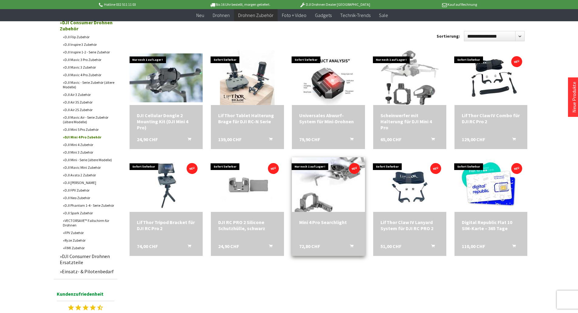
click at [337, 197] on img at bounding box center [328, 184] width 77 height 76
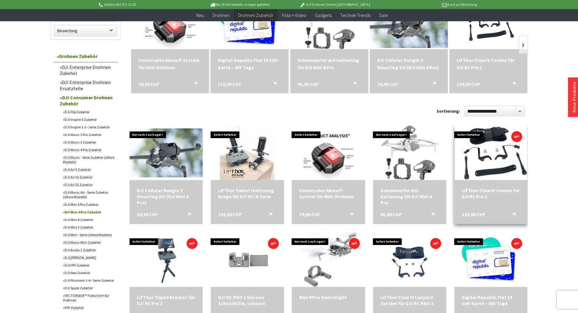
scroll to position [121, 0]
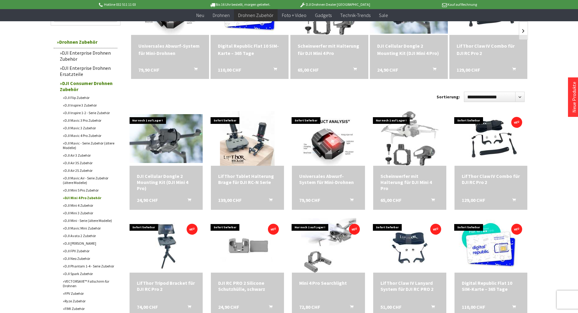
click at [91, 194] on link "DJI Mini 5 Pro Zubehör" at bounding box center [89, 190] width 58 height 8
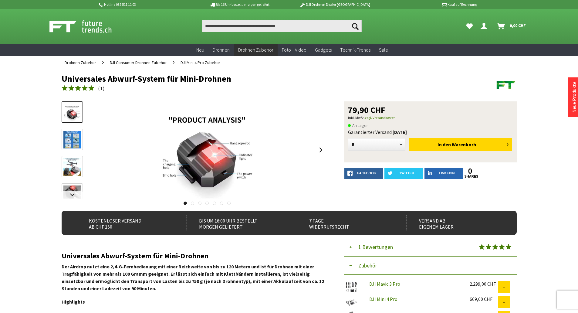
click at [331, 150] on div "Universales Abwurf-System für Mini-Drohnen 79,90 CHF inkl. MwSt. zzgl. Versandk…" at bounding box center [289, 155] width 455 height 109
click at [324, 157] on link at bounding box center [320, 149] width 9 height 21
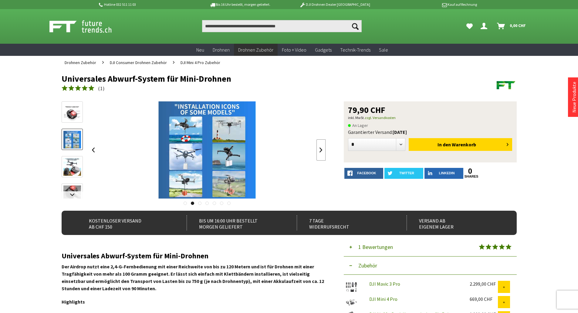
click at [324, 158] on link at bounding box center [320, 149] width 9 height 21
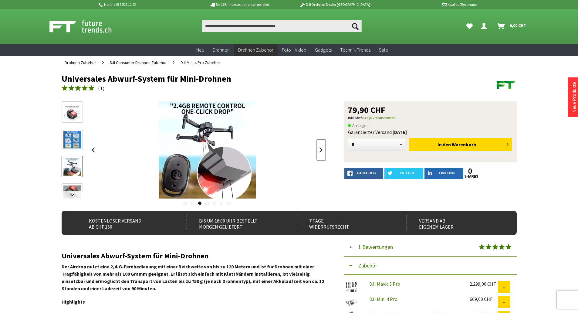
click at [324, 158] on link at bounding box center [320, 149] width 9 height 21
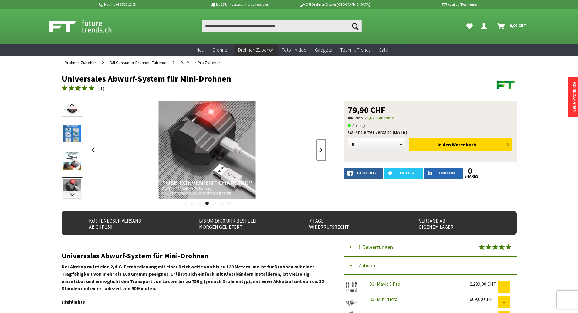
click at [324, 158] on link at bounding box center [320, 149] width 9 height 21
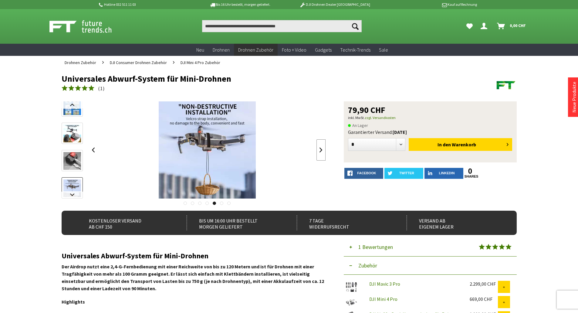
click at [324, 158] on link at bounding box center [320, 149] width 9 height 21
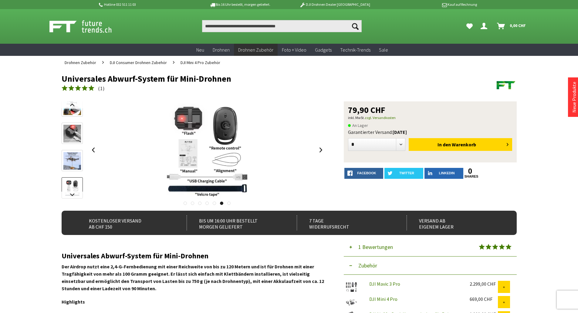
click at [326, 159] on div "Universales Abwurf-System für Mini-Drohnen 79,90 CHF inkl. MwSt. zzgl. Versandk…" at bounding box center [289, 155] width 455 height 109
click at [326, 156] on div "Universales Abwurf-System für Mini-Drohnen 79,90 CHF inkl. MwSt. zzgl. Versandk…" at bounding box center [289, 155] width 455 height 109
click at [322, 152] on link at bounding box center [320, 149] width 9 height 21
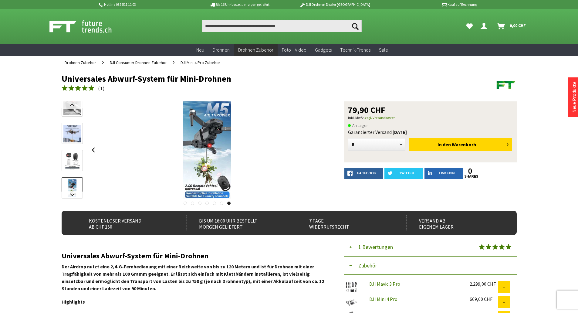
click at [329, 150] on div "79,90 CHF inkl. MwSt. zzgl. Versandkosten An Lager Garantierter Versand [DATE],…" at bounding box center [289, 155] width 455 height 109
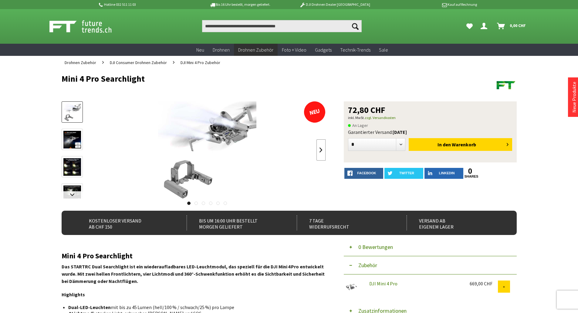
click at [316, 150] on link at bounding box center [320, 149] width 9 height 21
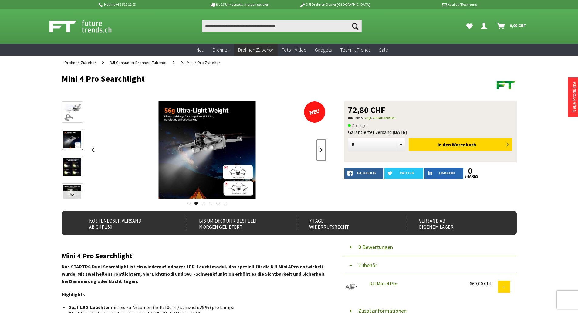
click at [317, 150] on link at bounding box center [320, 149] width 9 height 21
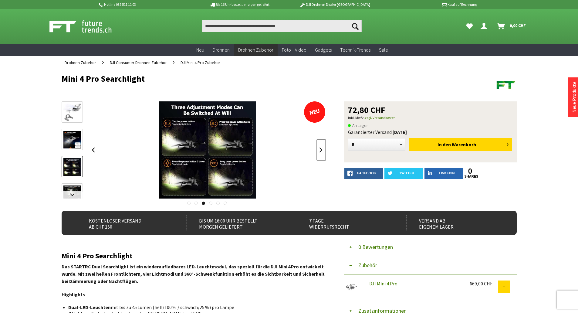
click at [317, 150] on link at bounding box center [320, 149] width 9 height 21
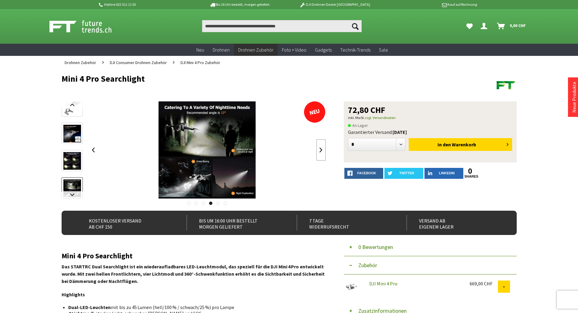
click at [318, 149] on link at bounding box center [320, 149] width 9 height 21
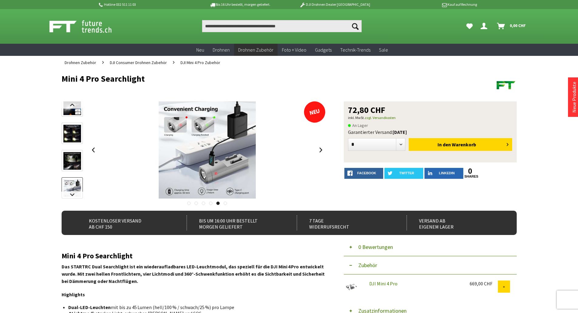
click at [64, 164] on img at bounding box center [72, 161] width 18 height 18
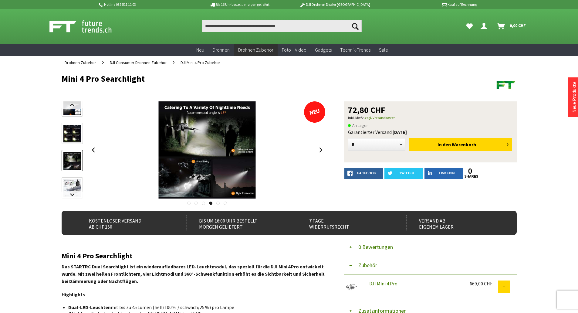
click at [67, 146] on div at bounding box center [72, 150] width 21 height 164
click at [75, 158] on img at bounding box center [72, 161] width 18 height 18
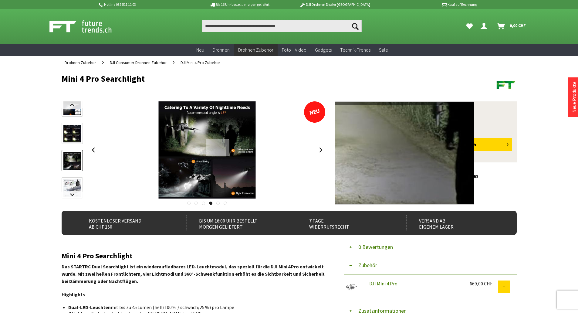
click at [217, 147] on div at bounding box center [217, 147] width 23 height 17
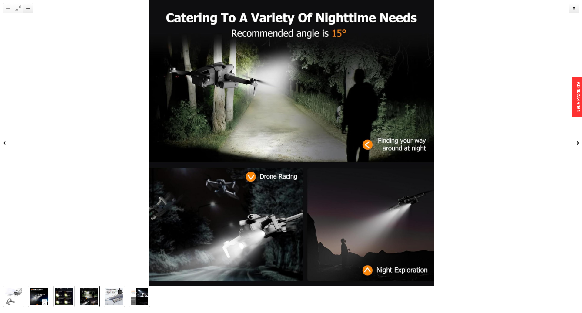
click at [577, 131] on div at bounding box center [291, 142] width 582 height 285
click at [576, 143] on link at bounding box center [577, 142] width 9 height 21
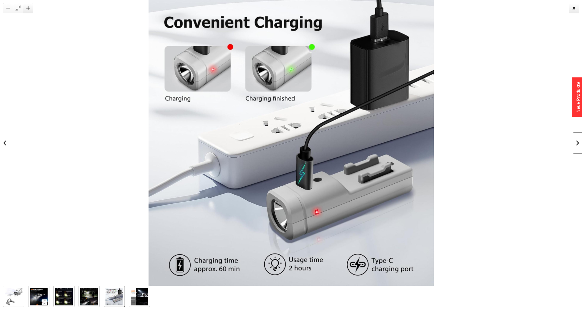
click at [577, 140] on link at bounding box center [577, 142] width 9 height 21
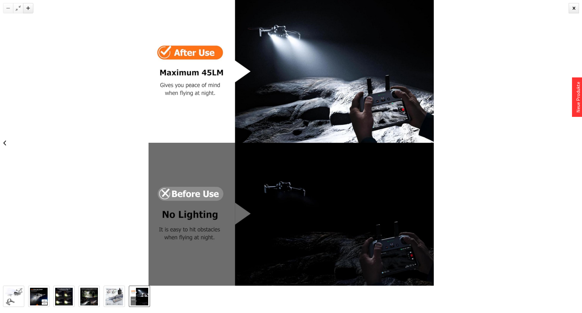
click at [576, 144] on div at bounding box center [291, 142] width 582 height 285
click at [571, 12] on div at bounding box center [574, 8] width 10 height 10
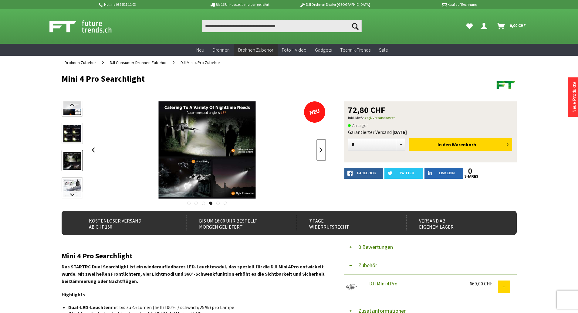
click at [322, 147] on link at bounding box center [320, 149] width 9 height 21
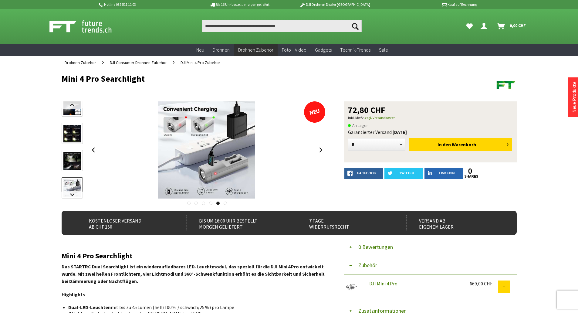
click at [313, 153] on div at bounding box center [206, 149] width 237 height 97
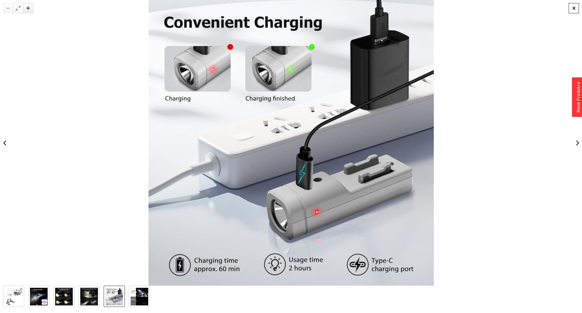
click at [570, 12] on div at bounding box center [574, 8] width 10 height 10
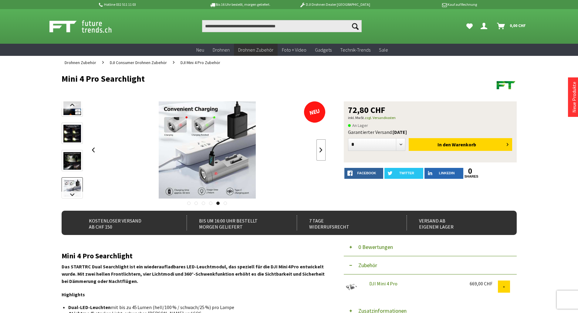
click at [320, 151] on link at bounding box center [320, 149] width 9 height 21
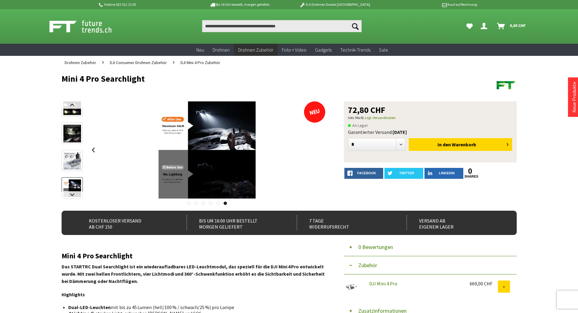
click at [320, 151] on div at bounding box center [207, 149] width 237 height 97
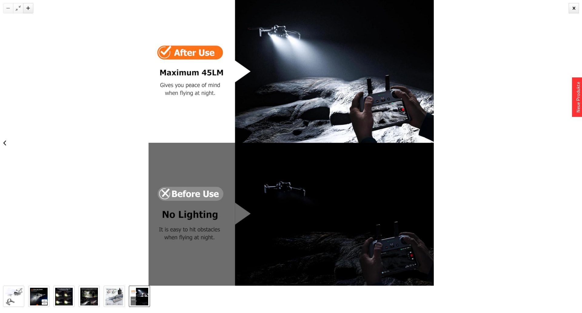
click at [577, 11] on div at bounding box center [574, 8] width 10 height 10
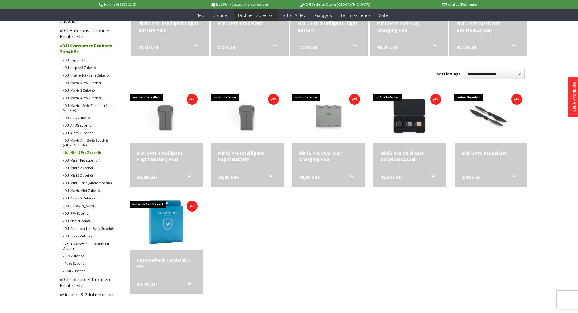
scroll to position [121, 0]
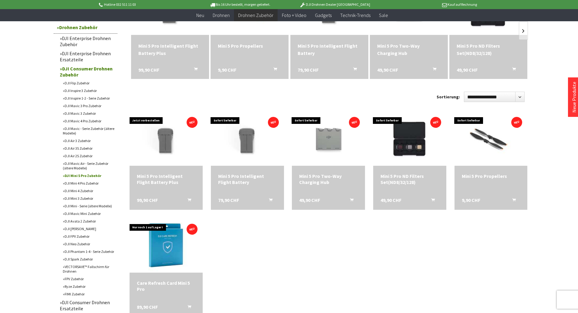
click at [90, 172] on link "DJI Mavic Air - Serie Zubehör (ältere Modelle)" at bounding box center [89, 165] width 58 height 12
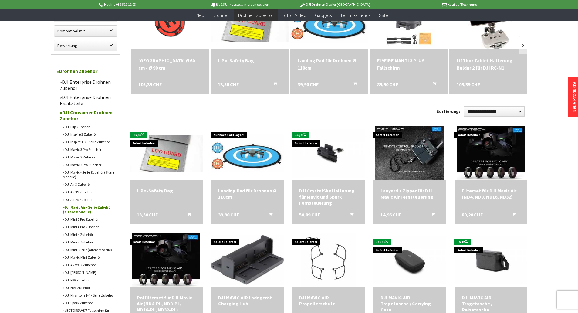
scroll to position [121, 0]
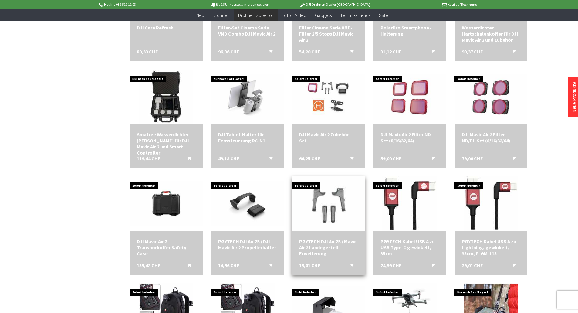
scroll to position [788, 0]
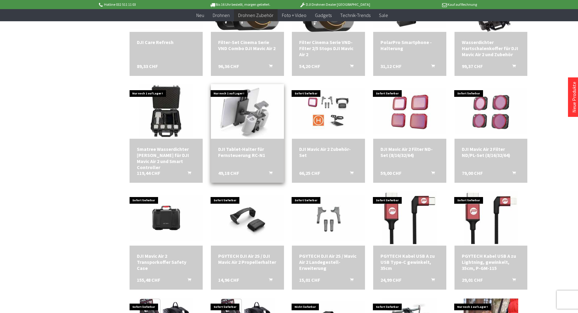
click at [256, 122] on img at bounding box center [247, 111] width 102 height 64
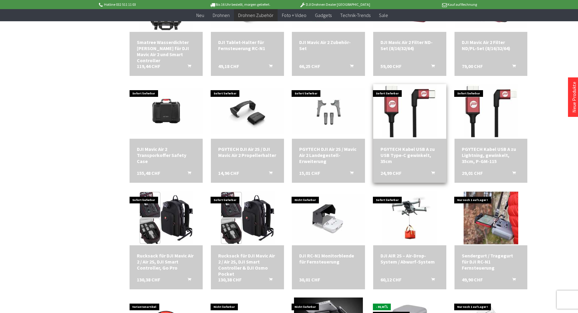
scroll to position [909, 0]
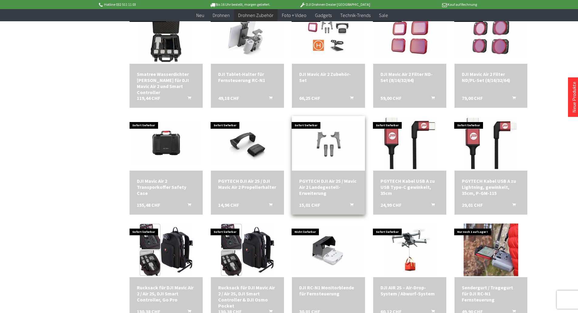
scroll to position [849, 0]
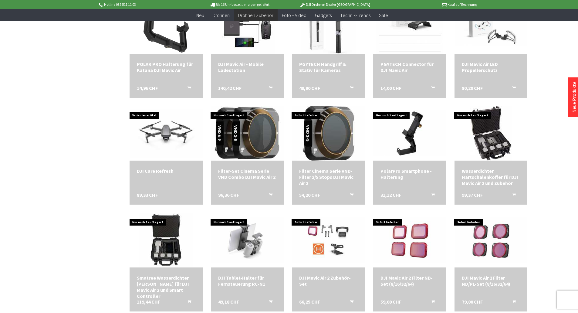
scroll to position [546, 0]
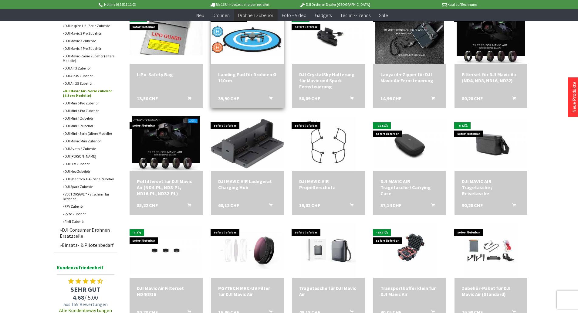
scroll to position [182, 0]
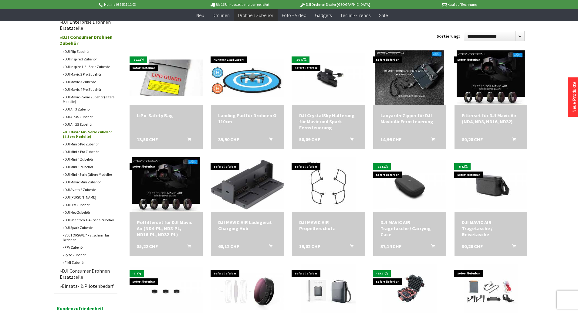
click at [93, 93] on link "DJI Mavic 4 Pro Zubehör" at bounding box center [89, 89] width 58 height 8
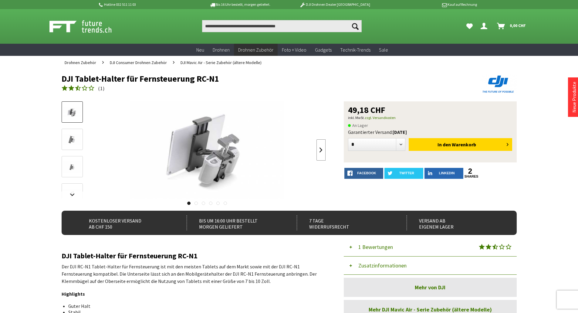
click at [320, 148] on link at bounding box center [320, 149] width 9 height 21
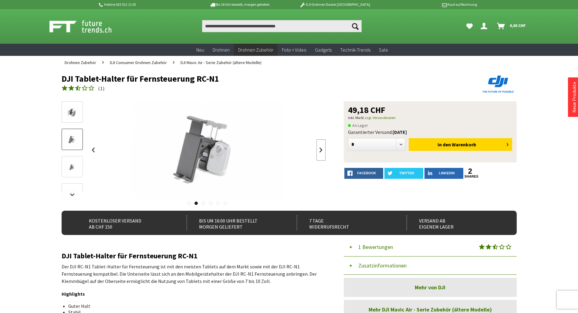
click at [320, 148] on link at bounding box center [320, 149] width 9 height 21
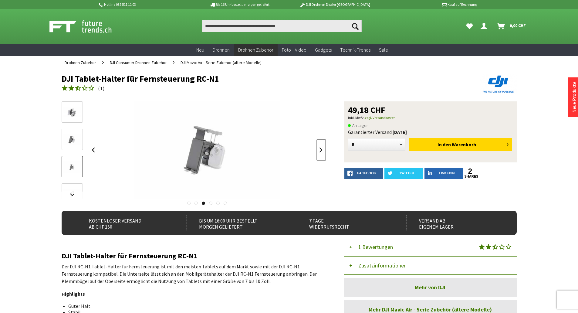
click at [320, 148] on link at bounding box center [320, 149] width 9 height 21
click at [319, 148] on link at bounding box center [320, 149] width 9 height 21
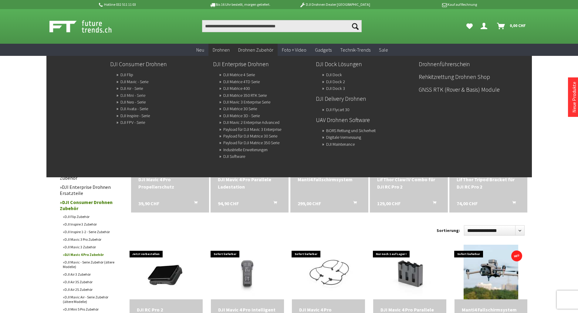
click at [139, 95] on link "DJI Mini - Serie" at bounding box center [132, 95] width 25 height 8
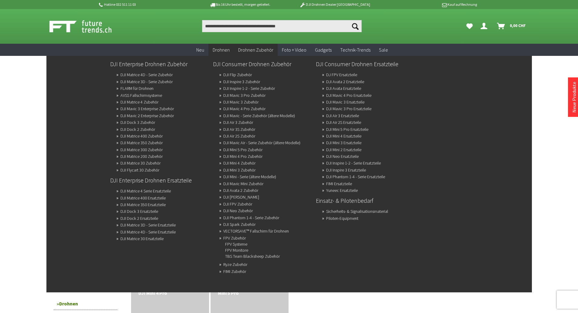
click at [254, 51] on span "Drohnen Zubehör" at bounding box center [255, 50] width 35 height 6
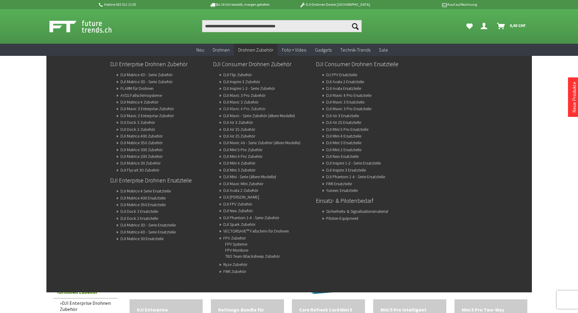
click at [246, 105] on link "DJI Mavic 4 Pro Zubehör" at bounding box center [244, 108] width 42 height 8
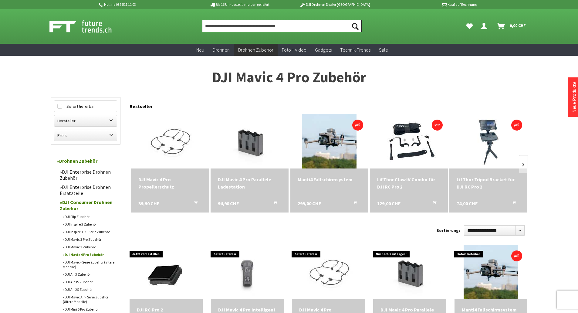
click at [267, 28] on input "Produkt, Marke, Kategorie, EAN, Artikelnummer…" at bounding box center [281, 26] width 159 height 12
click at [259, 22] on input "Produkt, Marke, Kategorie, EAN, Artikelnummer…" at bounding box center [281, 26] width 159 height 12
click at [255, 27] on input "Produkt, Marke, Kategorie, EAN, Artikelnummer…" at bounding box center [281, 26] width 159 height 12
